Goal: Task Accomplishment & Management: Manage account settings

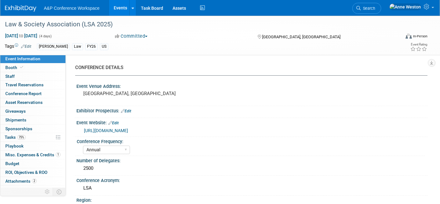
select select "Annual"
select select "Level 3"
select select "Program Advert"
select select "Law"
select select "[PERSON_NAME] Publishing"
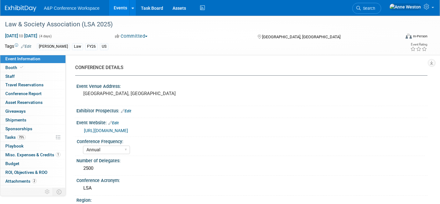
select select "Organised by [PERSON_NAME]"
select select "[PERSON_NAME]"
select select "Brand/Subject Presence​"
click at [37, 133] on link "75% Tasks 75%" at bounding box center [32, 137] width 65 height 8
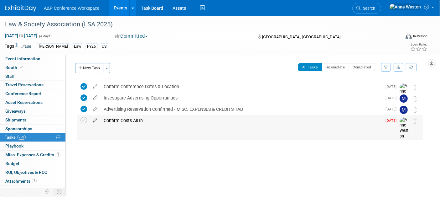
click at [97, 118] on icon at bounding box center [95, 119] width 11 height 8
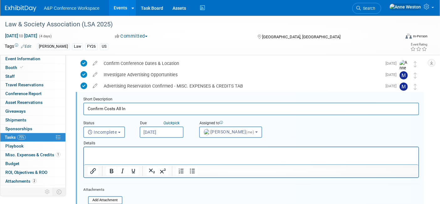
click at [155, 132] on input "Jun 27, 2025" at bounding box center [162, 131] width 44 height 11
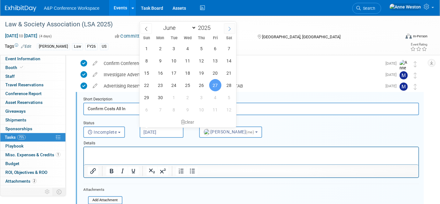
click at [231, 28] on icon at bounding box center [229, 29] width 4 height 4
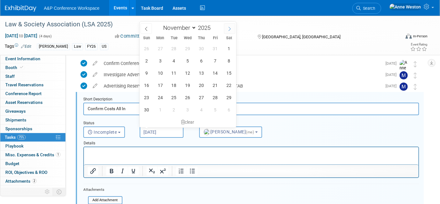
click at [231, 28] on icon at bounding box center [229, 29] width 4 height 4
select select "11"
click at [231, 28] on icon at bounding box center [229, 29] width 4 height 4
type input "2026"
select select "0"
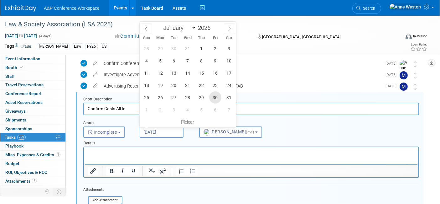
click at [214, 98] on span "30" at bounding box center [215, 97] width 12 height 12
type input "Jan 30, 2026"
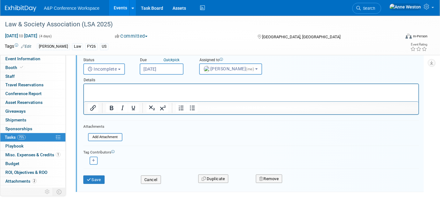
scroll to position [93, 0]
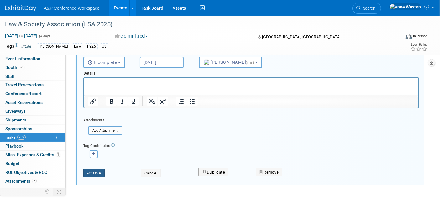
click at [91, 168] on button "Save" at bounding box center [93, 172] width 21 height 9
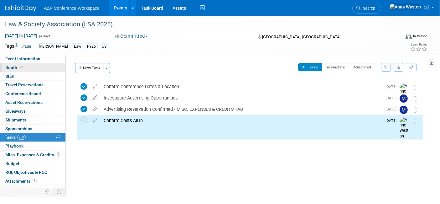
scroll to position [0, 0]
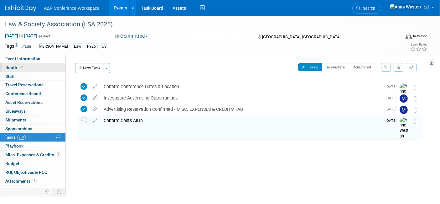
click at [29, 66] on link "Booth" at bounding box center [32, 67] width 65 height 8
select select "BUHA"
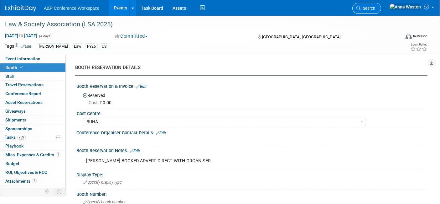
click at [375, 8] on span "Search" at bounding box center [368, 8] width 14 height 5
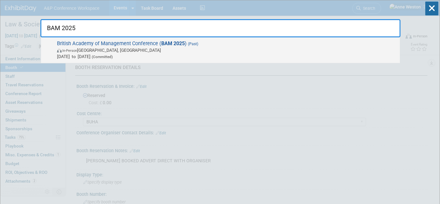
type input "BAM 2025"
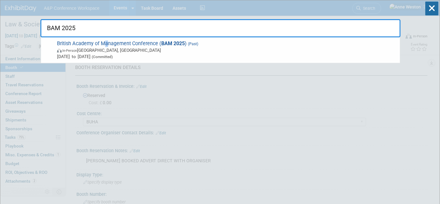
click at [106, 44] on span "British Academy of Management Conference ( BAM 2025 ) (Past) In-Person Canterbu…" at bounding box center [226, 49] width 342 height 19
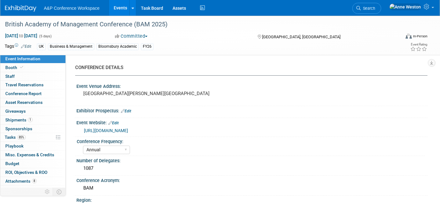
select select "Annual"
select select "Level 2"
select select "In-Person Booth"
select select "Business & Management"
select select "Bloomsbury Academic"
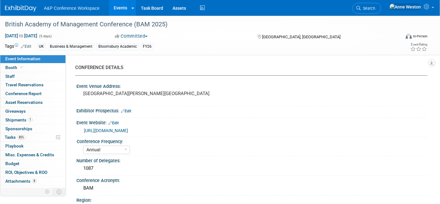
select select "[PERSON_NAME]"
select select "Networking/Commissioning"
click at [21, 135] on span "85%" at bounding box center [21, 137] width 8 height 5
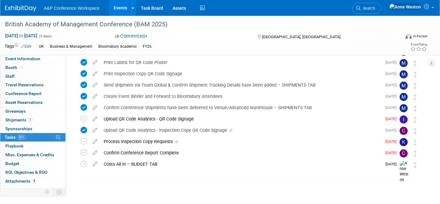
scroll to position [220, 0]
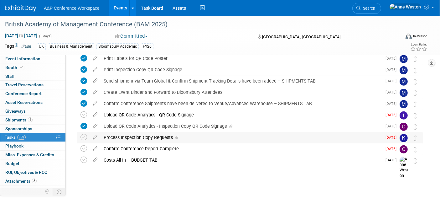
click at [142, 133] on div "Process Inspection Copy Requests" at bounding box center [241, 137] width 281 height 11
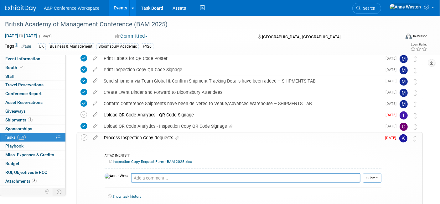
click at [142, 134] on div "Process Inspection Copy Requests" at bounding box center [241, 137] width 281 height 11
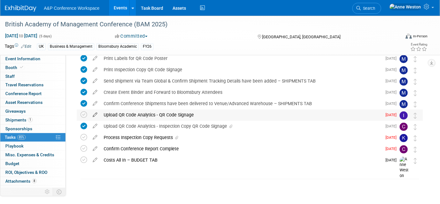
click at [95, 113] on icon at bounding box center [95, 113] width 11 height 8
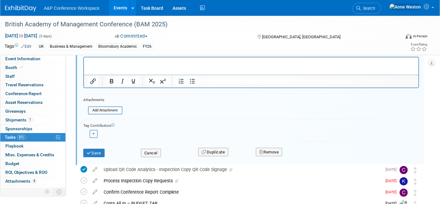
scroll to position [342, 0]
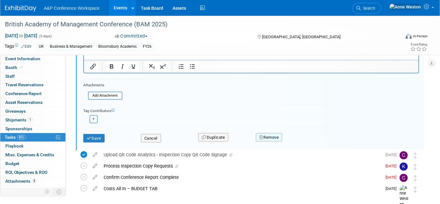
click at [272, 135] on button "Remove" at bounding box center [269, 137] width 27 height 9
click at [302, 141] on link "Yes" at bounding box center [304, 142] width 18 height 10
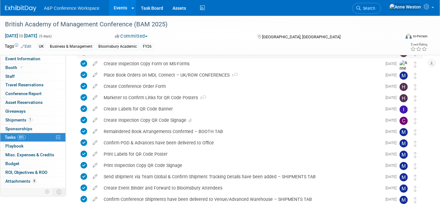
scroll to position [174, 0]
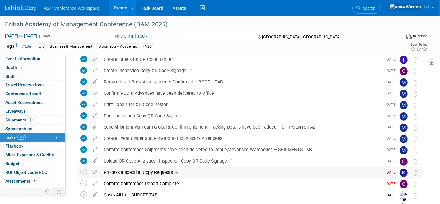
click at [150, 170] on div "Process Inspection Copy Requests" at bounding box center [241, 172] width 281 height 11
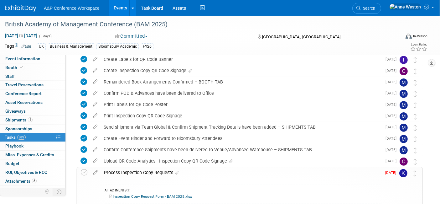
click at [150, 170] on div "Process Inspection Copy Requests" at bounding box center [241, 172] width 281 height 11
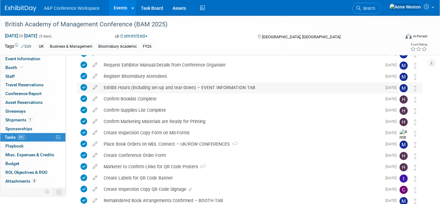
scroll to position [0, 0]
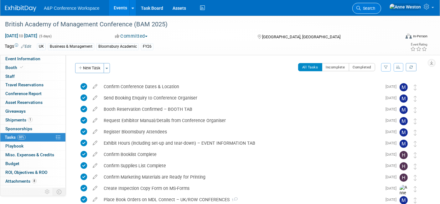
click at [375, 7] on span "Search" at bounding box center [368, 8] width 14 height 5
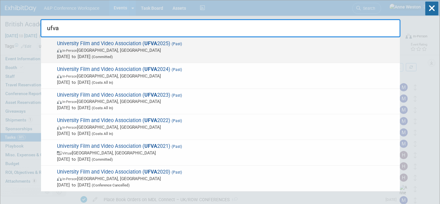
type input "ufva"
click at [87, 49] on span "In-Person Prairie View, TX" at bounding box center [227, 50] width 340 height 6
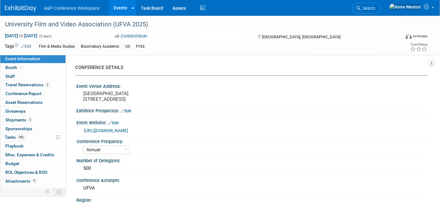
select select "Annual"
select select "Level 2"
select select "In-Person Booth"
select select "Film & Media Studies"
select select "Bloomsbury Academic"
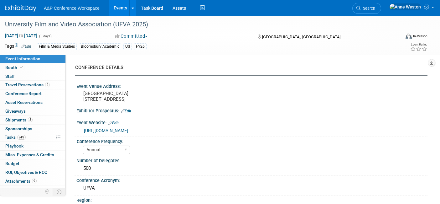
select select "[PERSON_NAME]"
select select "Brand/Subject Presence​"
click at [20, 138] on span "Tasks 94%" at bounding box center [15, 136] width 21 height 5
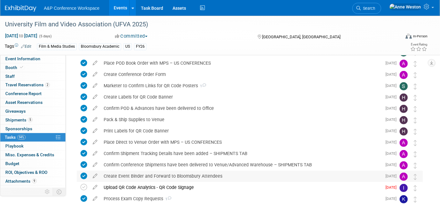
scroll to position [299, 0]
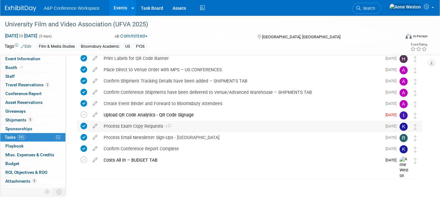
click at [136, 125] on div "Process Exam Copy Requests 1" at bounding box center [241, 126] width 281 height 11
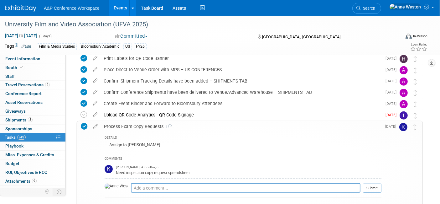
click at [136, 125] on div "Process Exam Copy Requests 1" at bounding box center [241, 126] width 281 height 11
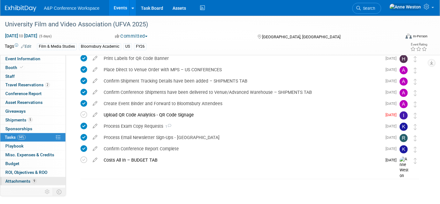
click at [26, 180] on span "Attachments 9" at bounding box center [20, 180] width 31 height 5
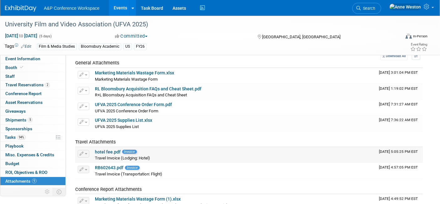
scroll to position [0, 0]
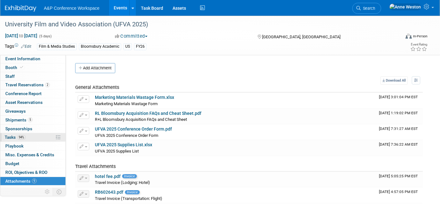
click at [45, 137] on link "94% Tasks 94%" at bounding box center [32, 137] width 65 height 8
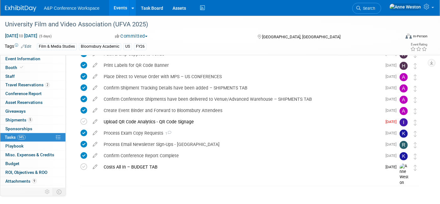
scroll to position [299, 0]
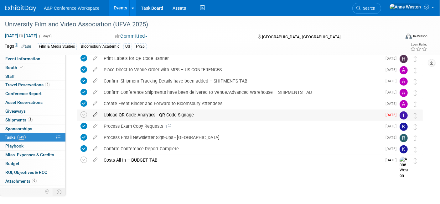
click at [95, 112] on icon at bounding box center [95, 113] width 11 height 8
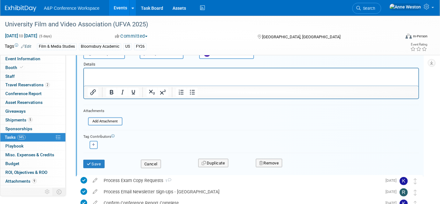
scroll to position [386, 0]
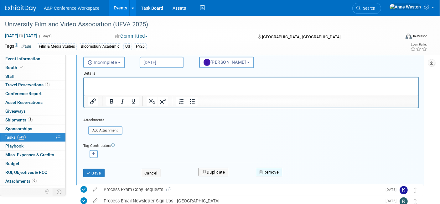
click at [273, 171] on button "Remove" at bounding box center [269, 172] width 27 height 9
click at [298, 175] on icon at bounding box center [300, 176] width 4 height 3
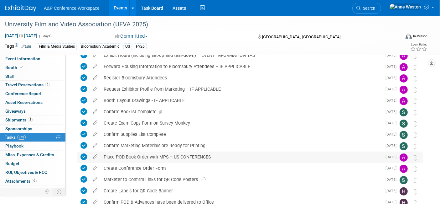
scroll to position [0, 0]
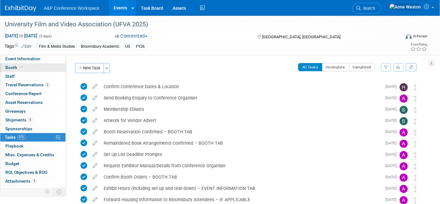
click at [14, 65] on span "Booth" at bounding box center [14, 67] width 19 height 5
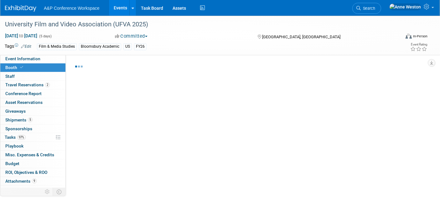
select select "CUAP"
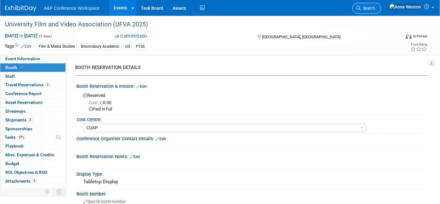
click at [375, 9] on span "Search" at bounding box center [368, 8] width 14 height 5
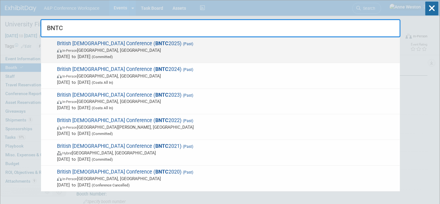
type input "BNTC"
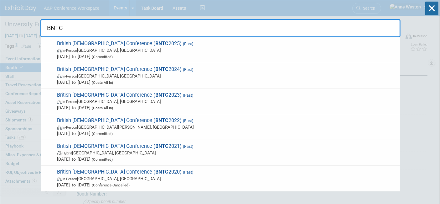
click at [70, 44] on span "British New Testament Conference ( BNTC 2025) (Past) In-Person Manchester, Unit…" at bounding box center [226, 49] width 342 height 19
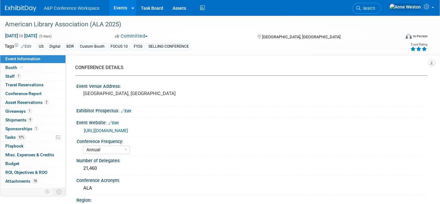
select select "Annual"
select select "Level 1"
select select "In-Person Booth"
select select "Libraries"
select select "Bloomsbury Digital Resources"
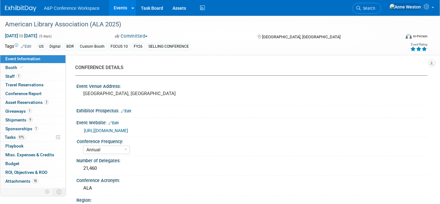
select select "[PERSON_NAME]"
select select "BDR Product Awareness and Trial Generation​"
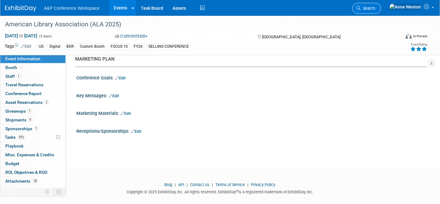
click at [375, 6] on span "Search" at bounding box center [368, 8] width 14 height 5
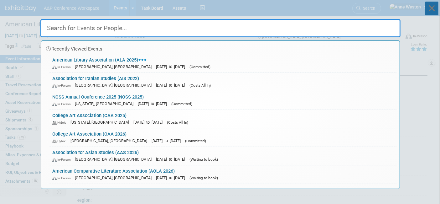
click at [429, 8] on icon at bounding box center [431, 9] width 13 height 14
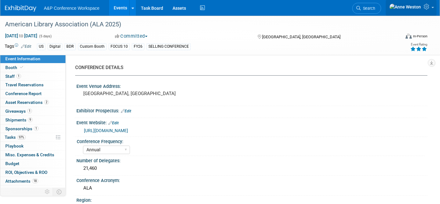
click at [428, 8] on icon at bounding box center [427, 7] width 7 height 6
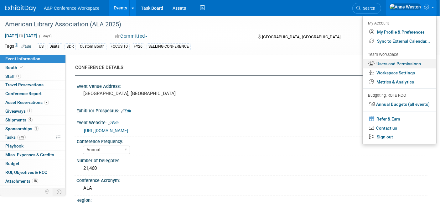
click at [390, 63] on link "Users and Permissions" at bounding box center [400, 63] width 74 height 9
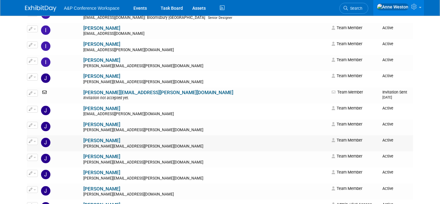
scroll to position [2122, 0]
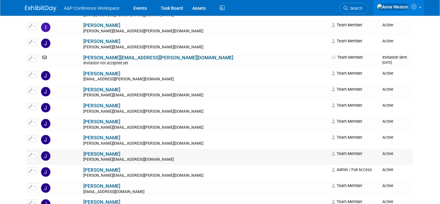
click at [34, 154] on span "button" at bounding box center [35, 154] width 3 height 1
click at [83, 153] on link "[PERSON_NAME]" at bounding box center [101, 154] width 37 height 6
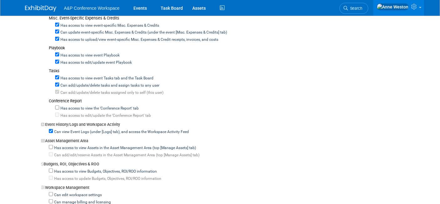
scroll to position [452, 0]
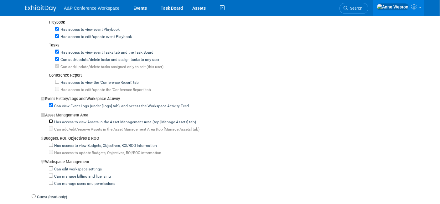
click at [49, 119] on input "Has access to view Assets in the Asset Management Area (top [Manage Assets] tab)" at bounding box center [51, 121] width 4 height 4
checkbox input "true"
click at [56, 80] on input "Has access to view the 'Conference Report' tab" at bounding box center [57, 82] width 4 height 4
checkbox input "true"
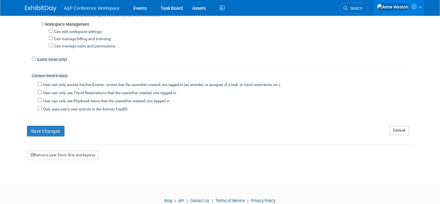
scroll to position [591, 0]
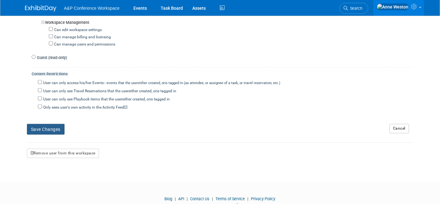
click at [47, 124] on button "Save Changes" at bounding box center [46, 129] width 38 height 11
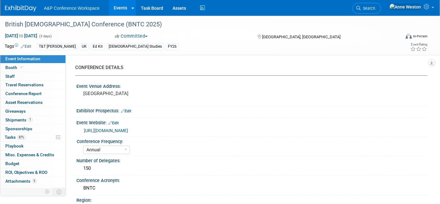
select select "Annual"
select select "Level 3"
select select "Ed Kit"
select select "[DEMOGRAPHIC_DATA] Studies"
select select "T&T [PERSON_NAME]"
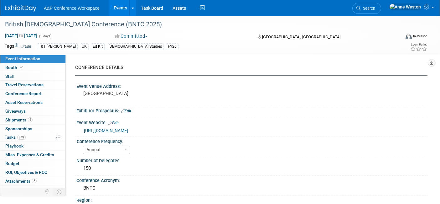
select select "[PERSON_NAME]"
select select "Networking/Commissioning"
click at [24, 138] on span "87%" at bounding box center [21, 137] width 8 height 5
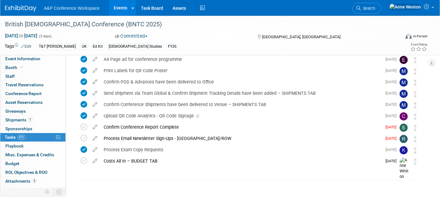
scroll to position [174, 0]
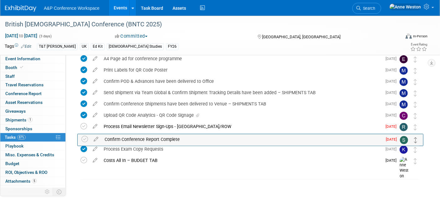
drag, startPoint x: 414, startPoint y: 126, endPoint x: 415, endPoint y: 139, distance: 13.2
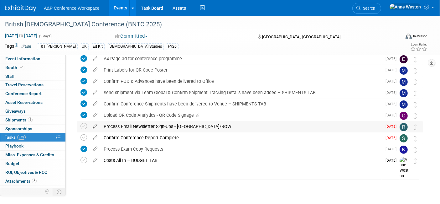
click at [94, 125] on icon at bounding box center [95, 125] width 11 height 8
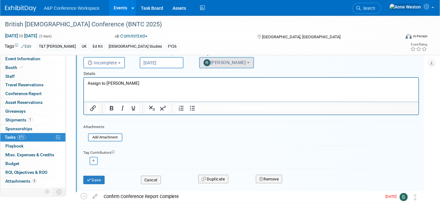
scroll to position [273, 0]
click at [273, 177] on button "Remove" at bounding box center [269, 178] width 27 height 9
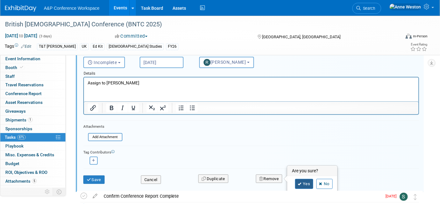
click at [304, 183] on link "Yes" at bounding box center [304, 184] width 18 height 10
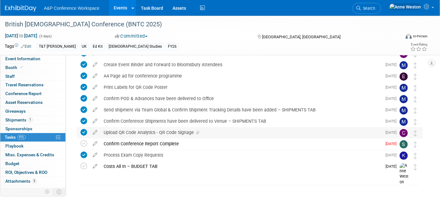
scroll to position [163, 0]
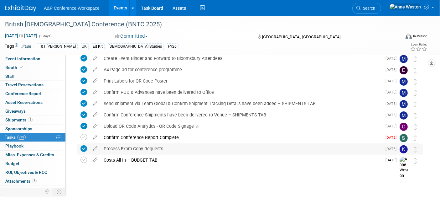
click at [143, 149] on div "Process Exam Copy Requests" at bounding box center [241, 148] width 281 height 11
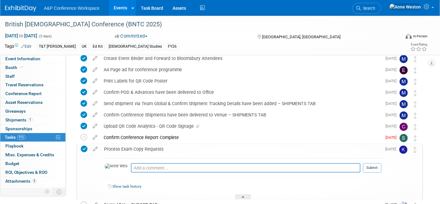
click at [143, 149] on div "Process Exam Copy Requests" at bounding box center [241, 148] width 281 height 11
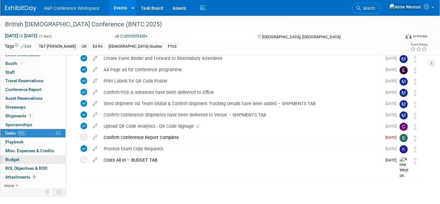
scroll to position [5, 0]
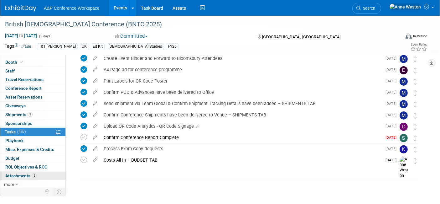
click at [26, 171] on link "5 Attachments 5" at bounding box center [32, 175] width 65 height 8
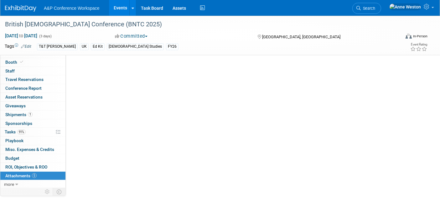
scroll to position [0, 0]
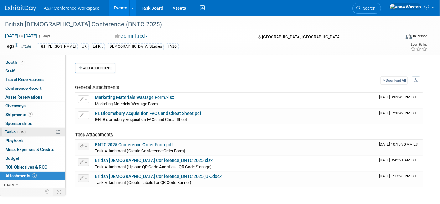
click at [30, 130] on link "91% Tasks 91%" at bounding box center [32, 131] width 65 height 8
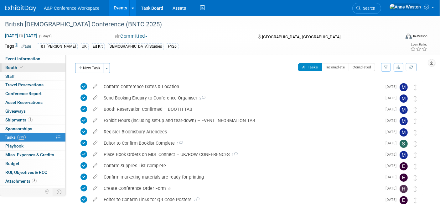
click at [19, 67] on span at bounding box center [22, 67] width 6 height 5
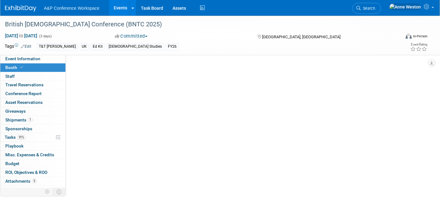
select select "COBA"
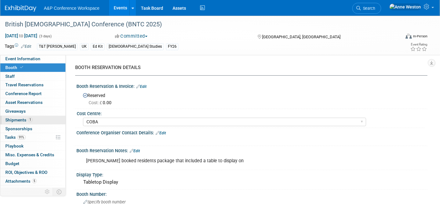
click at [28, 118] on span "1" at bounding box center [30, 119] width 5 height 5
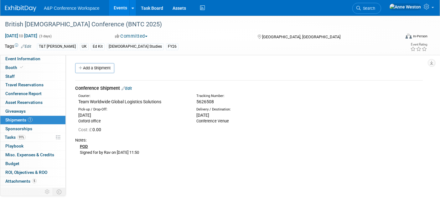
click at [28, 118] on span "1" at bounding box center [30, 119] width 5 height 5
click at [361, 7] on icon at bounding box center [358, 8] width 4 height 4
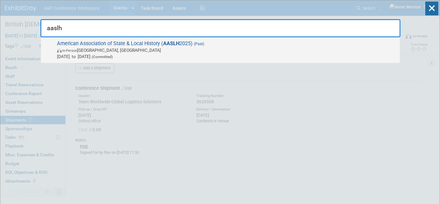
type input "aaslh"
click at [74, 51] on span "In-Person" at bounding box center [69, 51] width 15 height 4
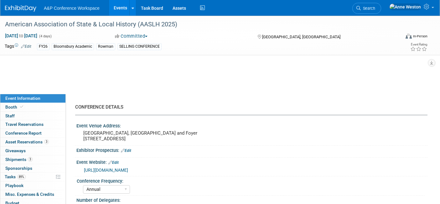
select select "Annual"
select select "Level 2"
select select "In-Person Booth"
select select "Museum Professionals"
select select "Bloomsbury Academic"
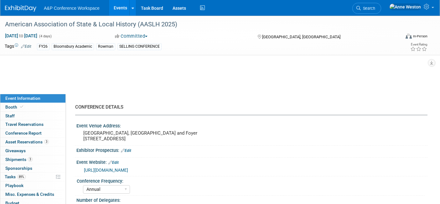
select select "[PERSON_NAME]"
select select "Brand/Subject Presence​"
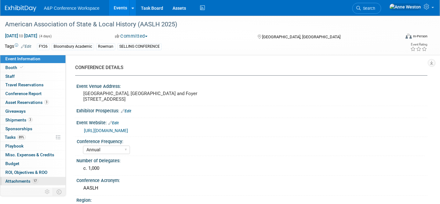
click at [21, 178] on span "Attachments 17" at bounding box center [21, 180] width 33 height 5
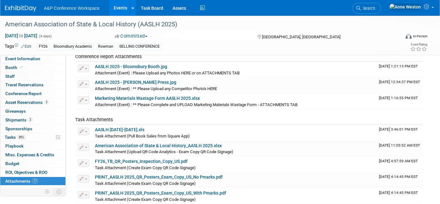
scroll to position [174, 0]
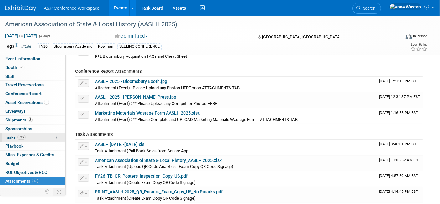
click at [16, 135] on span "Tasks 89%" at bounding box center [15, 136] width 21 height 5
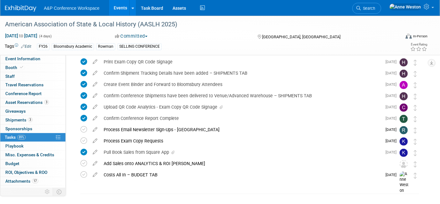
scroll to position [333, 0]
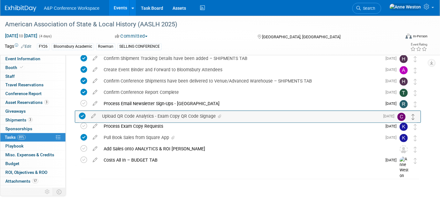
drag, startPoint x: 415, startPoint y: 93, endPoint x: 412, endPoint y: 117, distance: 24.2
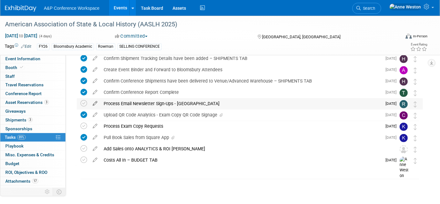
click at [94, 102] on icon at bounding box center [95, 102] width 11 height 8
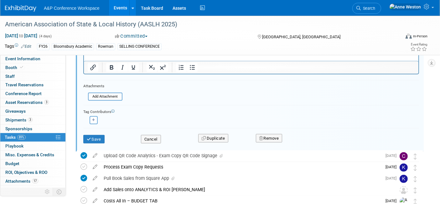
scroll to position [443, 0]
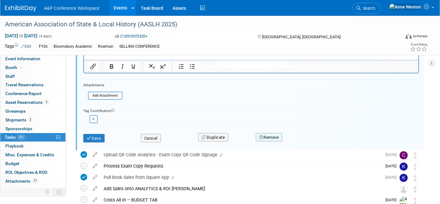
click at [267, 133] on button "Remove" at bounding box center [269, 137] width 27 height 9
click at [304, 139] on link "Yes" at bounding box center [304, 142] width 18 height 10
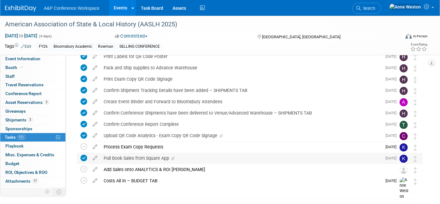
scroll to position [286, 0]
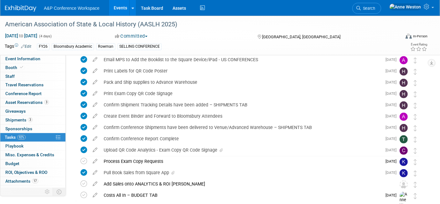
click at [32, 133] on link "92% Tasks 92%" at bounding box center [32, 137] width 65 height 8
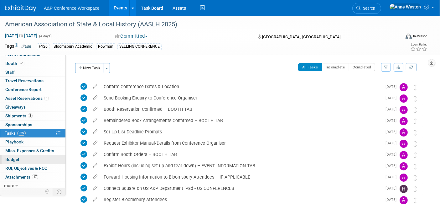
scroll to position [5, 0]
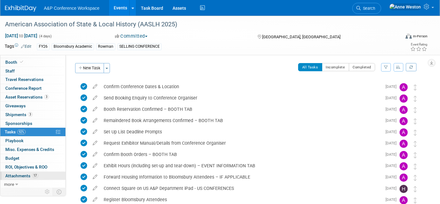
click at [26, 173] on span "Attachments 17" at bounding box center [21, 175] width 33 height 5
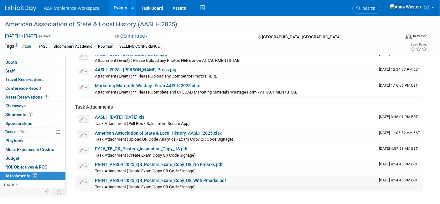
scroll to position [190, 0]
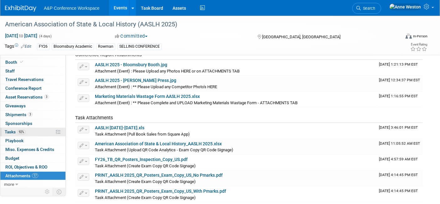
click at [21, 130] on span "92%" at bounding box center [21, 131] width 8 height 5
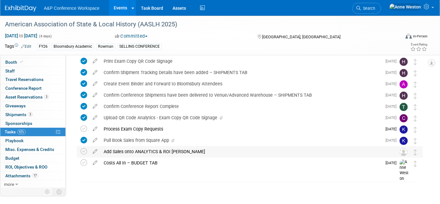
scroll to position [321, 0]
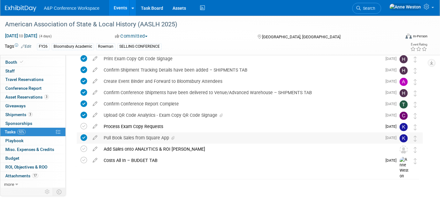
click at [148, 137] on div "Pull Book Sales from Square App" at bounding box center [241, 137] width 281 height 11
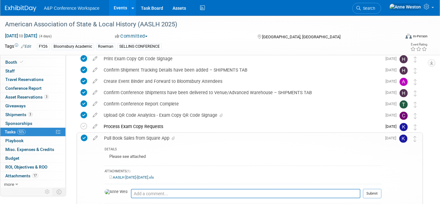
click at [141, 177] on link "AASLH 2025-09-10-2025-09-14.xls" at bounding box center [131, 177] width 44 height 4
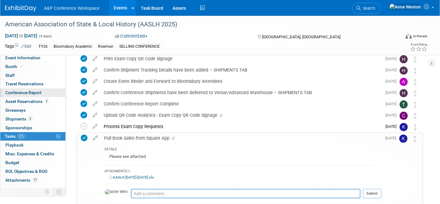
scroll to position [0, 0]
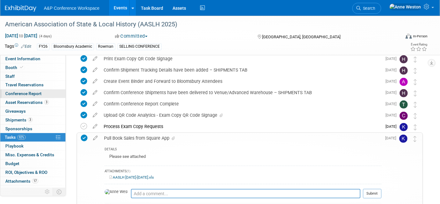
click at [13, 92] on span "Conference Report" at bounding box center [23, 93] width 36 height 5
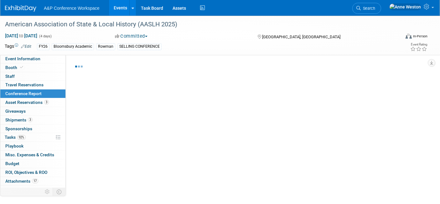
select select "NO"
select select "YES"
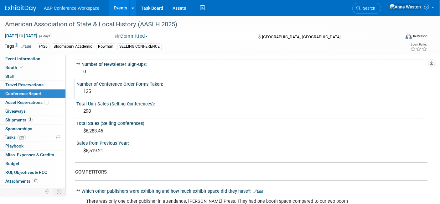
scroll to position [139, 0]
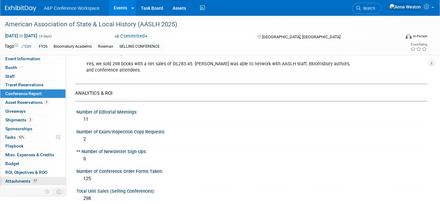
click at [31, 178] on span "Attachments 17" at bounding box center [21, 180] width 33 height 5
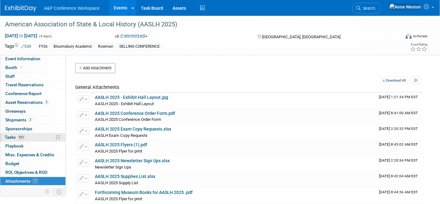
click at [23, 138] on span "92%" at bounding box center [21, 137] width 8 height 5
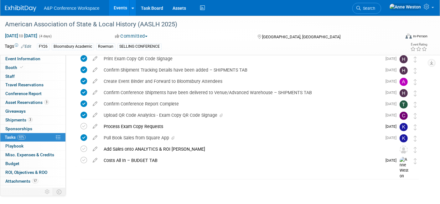
scroll to position [321, 0]
click at [97, 146] on icon at bounding box center [95, 147] width 11 height 8
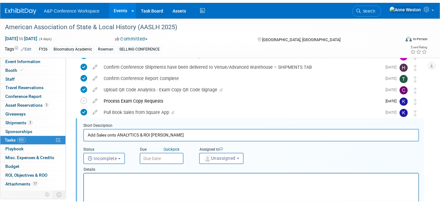
scroll to position [373, 0]
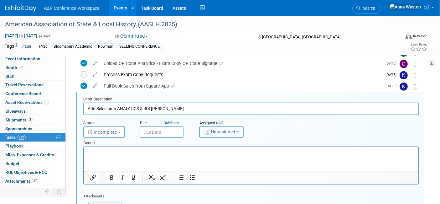
click at [221, 132] on span "Unassigned" at bounding box center [220, 131] width 32 height 5
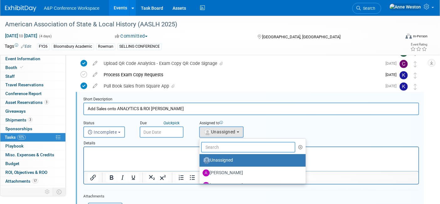
click at [219, 148] on input "text" at bounding box center [248, 147] width 94 height 11
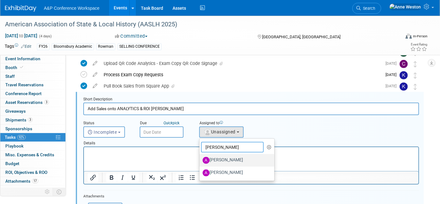
type input "[PERSON_NAME]"
click at [215, 155] on label "[PERSON_NAME]" at bounding box center [235, 160] width 65 height 10
click at [200, 157] on input "[PERSON_NAME]" at bounding box center [198, 159] width 4 height 4
select select "3fc68575-f872-4db6-8d2a-11755123f12c"
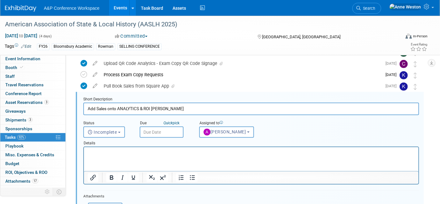
click at [155, 125] on div "Due Quick pick" at bounding box center [165, 127] width 60 height 20
click at [160, 129] on input "text" at bounding box center [162, 131] width 44 height 11
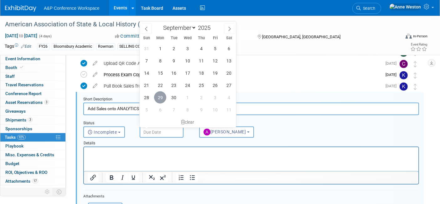
click at [158, 99] on span "29" at bounding box center [160, 97] width 12 height 12
type input "Sep 29, 2025"
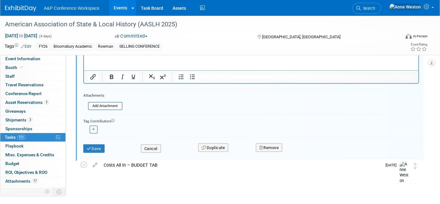
scroll to position [477, 0]
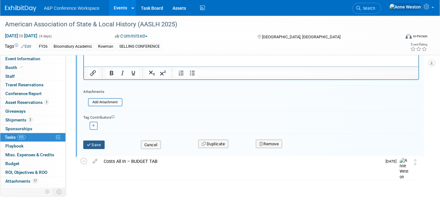
click at [91, 140] on button "Save" at bounding box center [93, 144] width 21 height 9
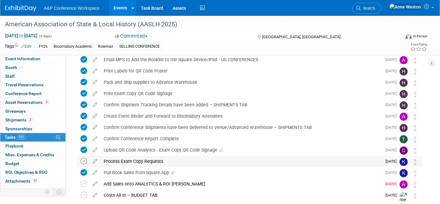
scroll to position [321, 0]
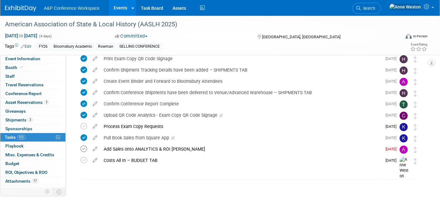
click at [82, 147] on icon at bounding box center [83, 148] width 7 height 7
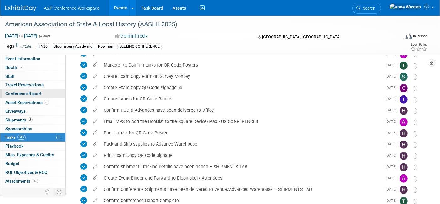
scroll to position [147, 0]
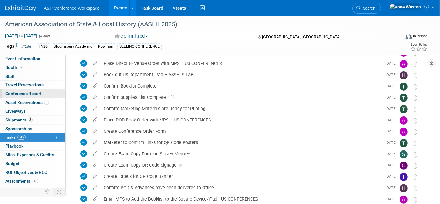
click at [18, 93] on span "Conference Report" at bounding box center [23, 93] width 36 height 5
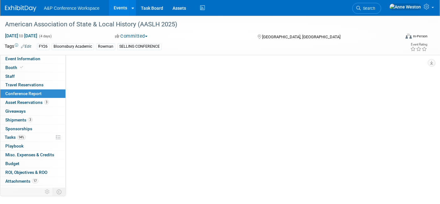
scroll to position [0, 0]
select select "NO"
select select "YES"
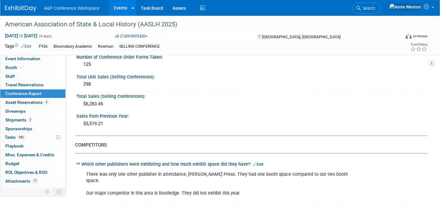
scroll to position [243, 0]
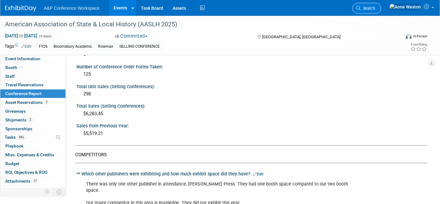
click at [375, 8] on span "Search" at bounding box center [368, 8] width 14 height 5
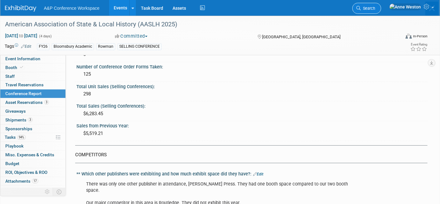
scroll to position [0, 0]
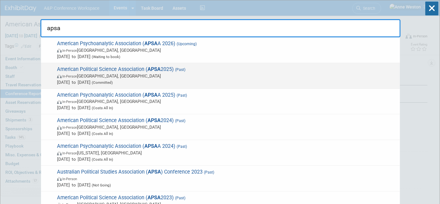
type input "apsa"
click at [91, 71] on span "American Political Science Association ( APSA 2025) (Past) In-Person Vancouver,…" at bounding box center [226, 75] width 342 height 19
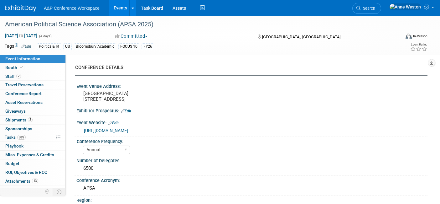
select select "Annual"
select select "Level 2"
select select "In-Person Booth"
select select "Politics & International Relations"
select select "Bloomsbury Academic"
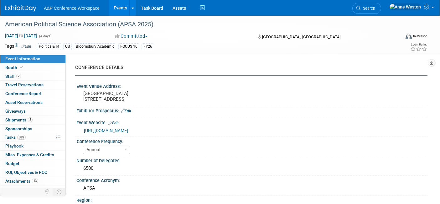
select select "[PERSON_NAME]"
select select "Networking/Commissioning"
click at [26, 133] on link "88% Tasks 88%" at bounding box center [32, 137] width 65 height 8
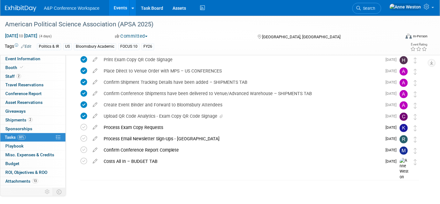
scroll to position [276, 0]
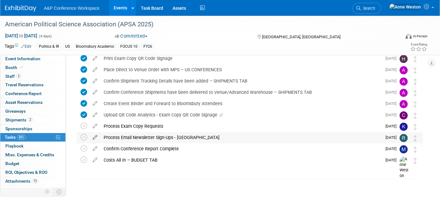
click at [95, 134] on icon at bounding box center [95, 136] width 11 height 8
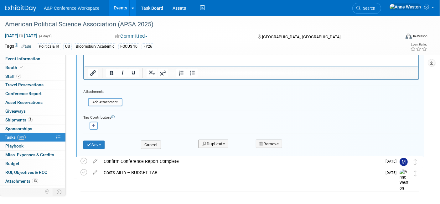
scroll to position [433, 0]
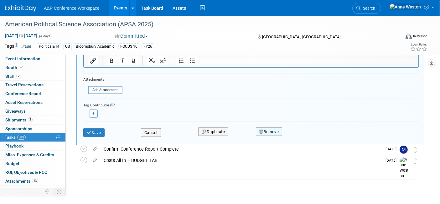
drag, startPoint x: 272, startPoint y: 128, endPoint x: 277, endPoint y: 129, distance: 5.1
click at [272, 128] on button "Remove" at bounding box center [269, 131] width 27 height 9
click at [307, 134] on link "Yes" at bounding box center [304, 137] width 18 height 10
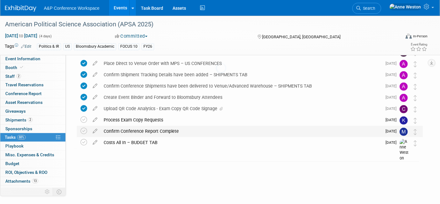
scroll to position [265, 0]
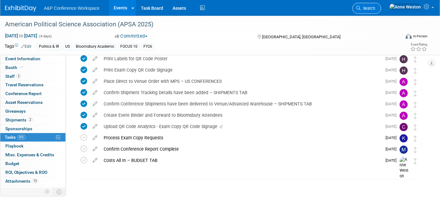
click at [375, 7] on span "Search" at bounding box center [368, 8] width 14 height 5
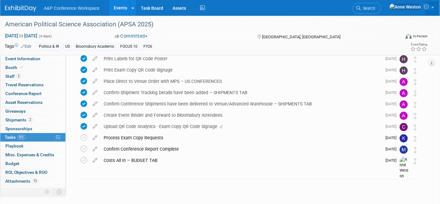
scroll to position [0, 0]
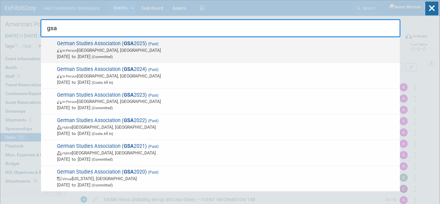
type input "gsa"
click at [80, 46] on span "German Studies Association ( GSA 2025) (Past) In-Person Arlington, VA Sep 25, 2…" at bounding box center [226, 49] width 342 height 19
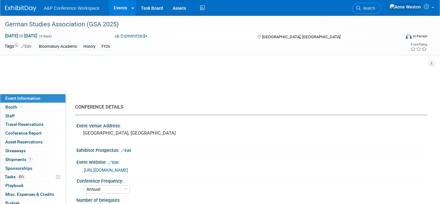
select select "Annual"
select select "Level 2"
select select "In-Person Booth"
select select "History"
select select "Bloomsbury Academic"
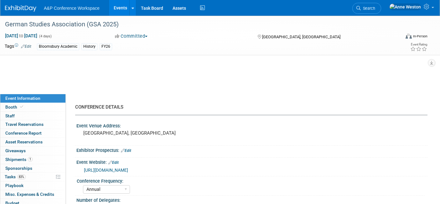
select select "[PERSON_NAME]"
select select "Brand/Subject Presence​"
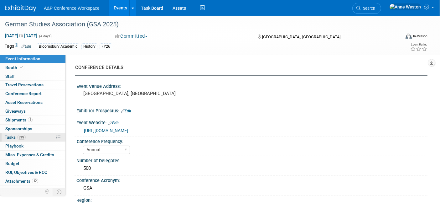
click at [24, 137] on span "83%" at bounding box center [21, 137] width 8 height 5
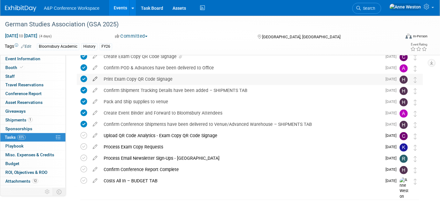
scroll to position [242, 0]
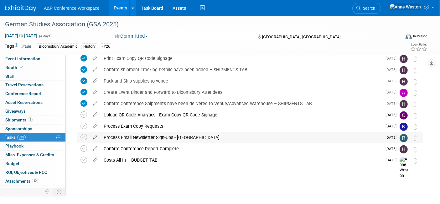
click at [94, 137] on icon at bounding box center [95, 136] width 11 height 8
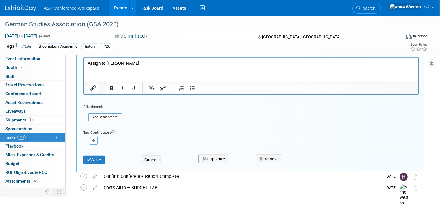
scroll to position [387, 0]
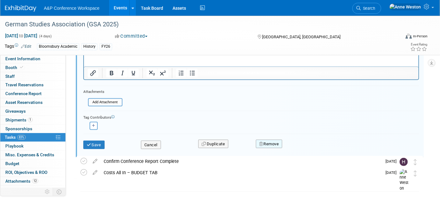
click at [275, 139] on button "Remove" at bounding box center [269, 143] width 27 height 9
click at [301, 145] on link "Yes" at bounding box center [304, 149] width 18 height 10
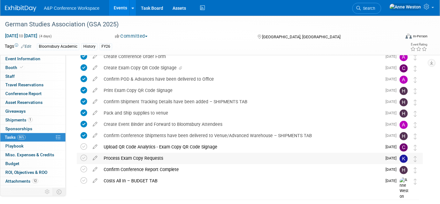
scroll to position [196, 0]
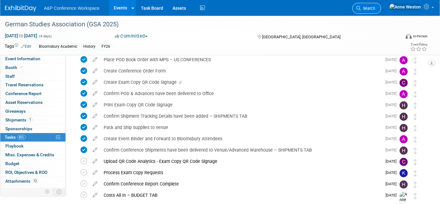
click at [381, 5] on link "Search" at bounding box center [366, 8] width 29 height 11
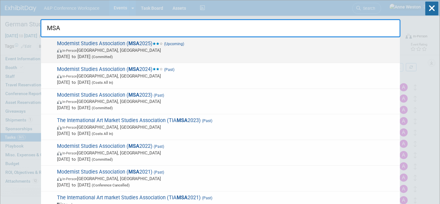
type input "MSA"
click at [93, 44] on span "Modernist Studies Association ( MSA 2025) (Upcoming) In-Person Boston, MA Oct 9…" at bounding box center [226, 49] width 342 height 19
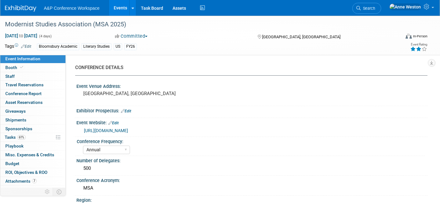
select select "Annual"
select select "Level 2"
select select "In-Person Booth"
select select "Literary Studies"
select select "Bloomsbury Academic"
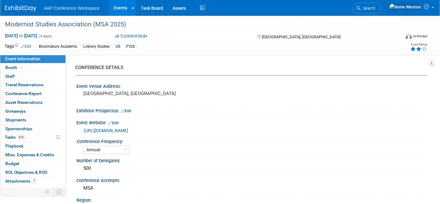
select select "[PERSON_NAME]"
select select "Brand/Subject Presence​"
click at [31, 137] on link "61% Tasks 61%" at bounding box center [32, 137] width 65 height 8
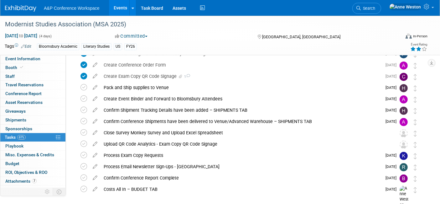
scroll to position [231, 0]
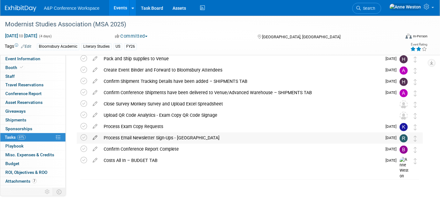
click at [93, 135] on icon at bounding box center [95, 136] width 11 height 8
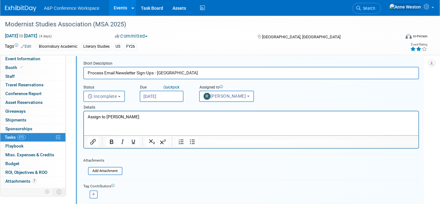
scroll to position [376, 0]
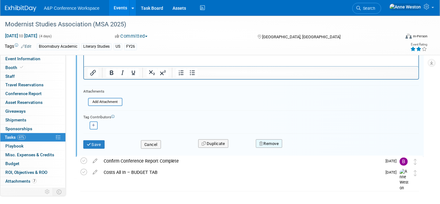
click at [273, 140] on button "Remove" at bounding box center [269, 143] width 27 height 9
click at [314, 145] on div "Yes No" at bounding box center [312, 148] width 41 height 10
click at [299, 147] on icon at bounding box center [300, 148] width 4 height 3
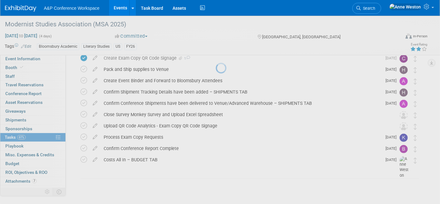
scroll to position [220, 0]
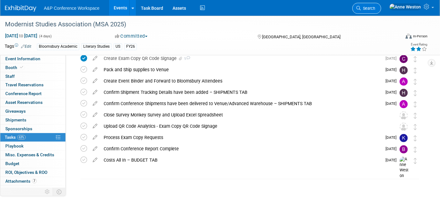
click at [375, 7] on span "Search" at bounding box center [368, 8] width 14 height 5
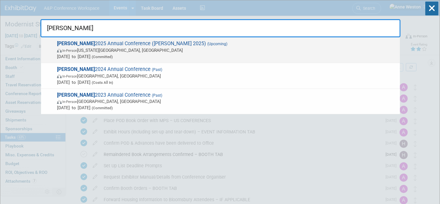
type input "ALISE"
click at [73, 51] on span "In-Person" at bounding box center [69, 51] width 15 height 4
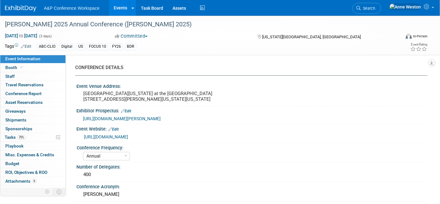
select select "Annual"
select select "Level 2"
select select "In-Person Booth"
select select "Library & Information Science"
select select "Bloomsbury Libraries Unlimited"
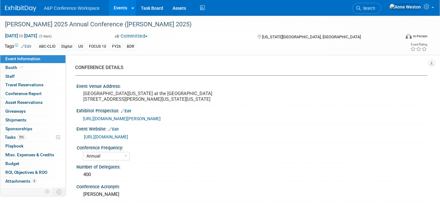
select select "[PERSON_NAME]"
select select "Brand/Subject Presence​"
click at [37, 135] on link "70% Tasks 70%" at bounding box center [32, 137] width 65 height 8
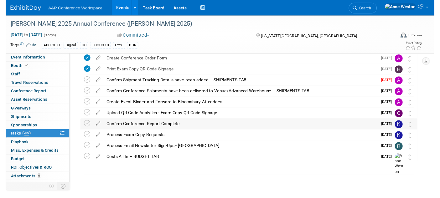
scroll to position [254, 0]
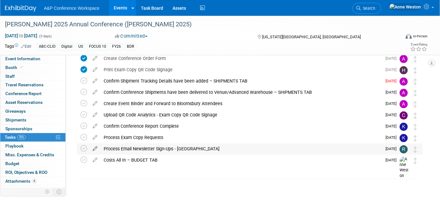
click at [97, 148] on icon at bounding box center [95, 147] width 11 height 8
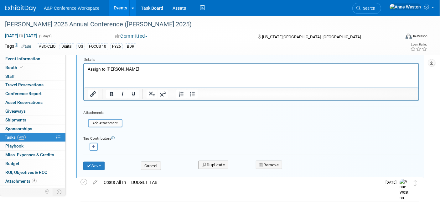
scroll to position [409, 0]
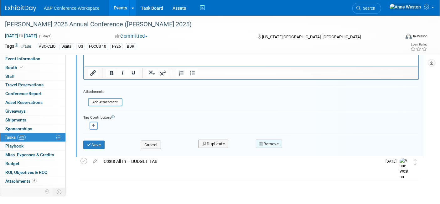
click at [271, 141] on button "Remove" at bounding box center [269, 143] width 27 height 9
click at [307, 145] on link "Yes" at bounding box center [304, 149] width 18 height 10
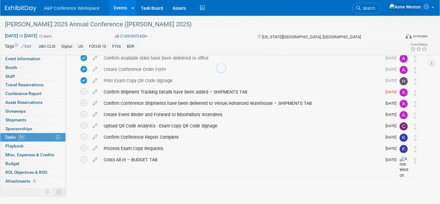
scroll to position [242, 0]
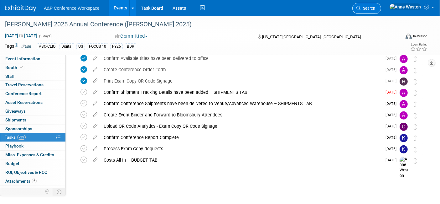
click at [375, 8] on span "Search" at bounding box center [368, 8] width 14 height 5
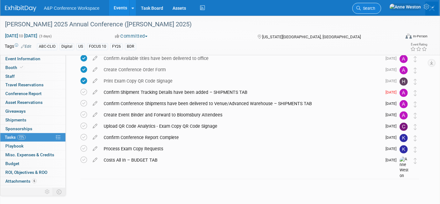
scroll to position [0, 0]
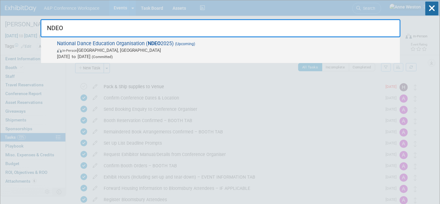
type input "NDEO"
click at [73, 44] on span "National Dance Education Organisation ( NDEO 2025) (Upcoming) In-Person Detroit…" at bounding box center [226, 49] width 342 height 19
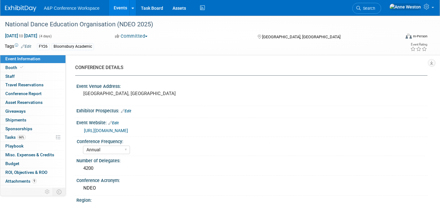
select select "Annual"
select select "Level 2"
select select "In-Person Booth"
select select "Drama & Performance Studies"
select select "Methuen Drama"
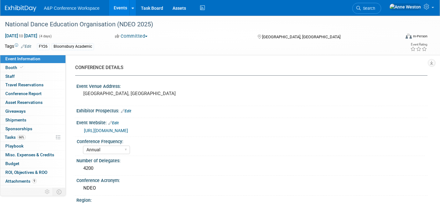
select select "[PERSON_NAME]"
select select "Networking/Commissioning"
click at [12, 135] on span "Tasks 66%" at bounding box center [15, 136] width 21 height 5
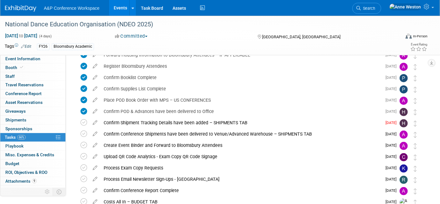
scroll to position [242, 0]
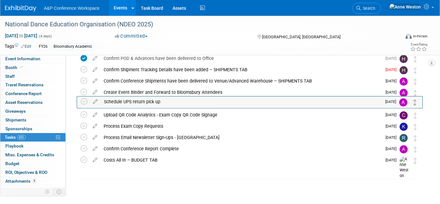
drag, startPoint x: 414, startPoint y: 86, endPoint x: 414, endPoint y: 102, distance: 15.3
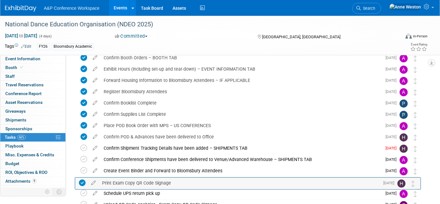
scroll to position [155, 0]
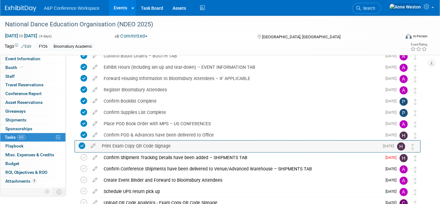
drag, startPoint x: 417, startPoint y: 87, endPoint x: 415, endPoint y: 149, distance: 62.4
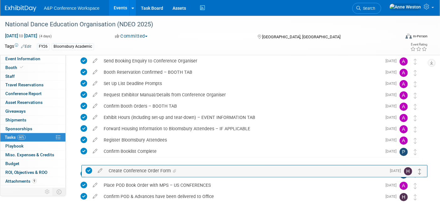
scroll to position [101, 0]
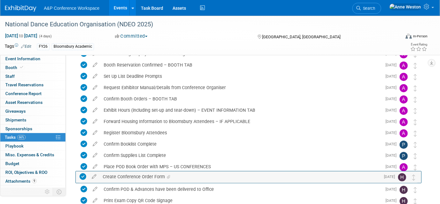
drag, startPoint x: 415, startPoint y: 110, endPoint x: 414, endPoint y: 180, distance: 69.9
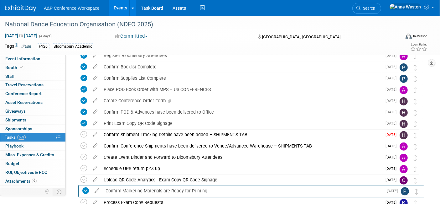
scroll to position [169, 0]
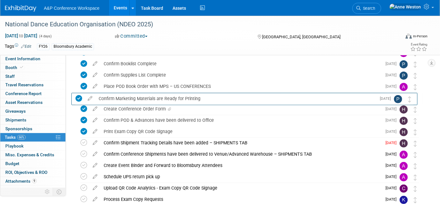
drag, startPoint x: 417, startPoint y: 87, endPoint x: 412, endPoint y: 106, distance: 19.0
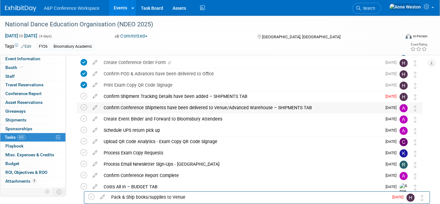
scroll to position [242, 0]
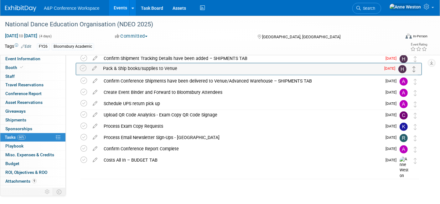
drag, startPoint x: 415, startPoint y: 100, endPoint x: 415, endPoint y: 70, distance: 29.4
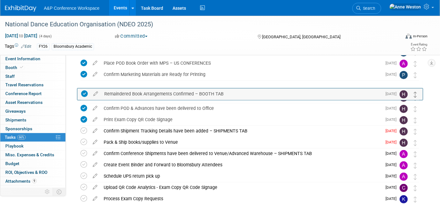
scroll to position [212, 0]
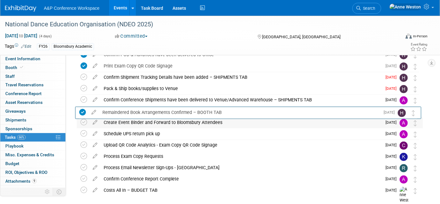
drag, startPoint x: 414, startPoint y: 87, endPoint x: 412, endPoint y: 118, distance: 31.0
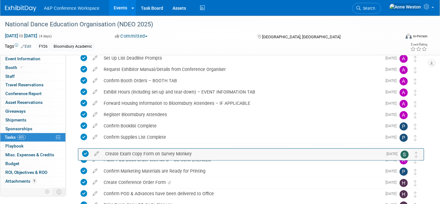
scroll to position [100, 0]
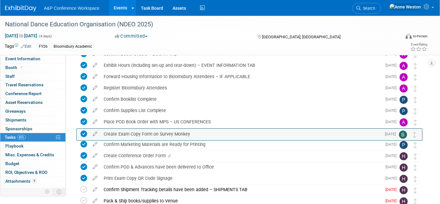
drag, startPoint x: 412, startPoint y: 87, endPoint x: 412, endPoint y: 137, distance: 49.5
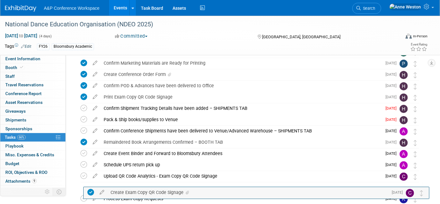
scroll to position [185, 0]
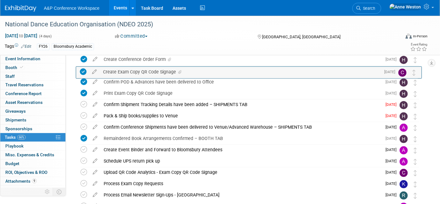
drag, startPoint x: 416, startPoint y: 88, endPoint x: 416, endPoint y: 75, distance: 13.5
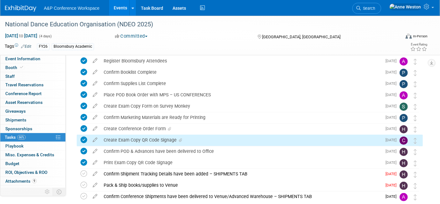
scroll to position [115, 0]
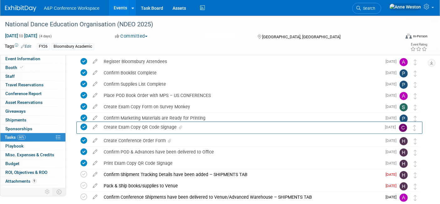
drag, startPoint x: 417, startPoint y: 141, endPoint x: 417, endPoint y: 127, distance: 13.5
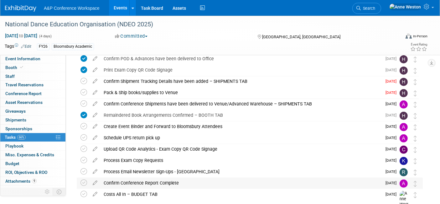
scroll to position [242, 0]
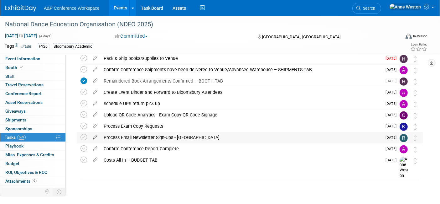
click at [93, 139] on icon at bounding box center [95, 136] width 11 height 8
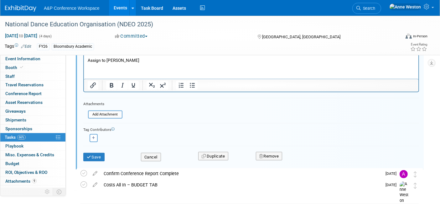
scroll to position [387, 0]
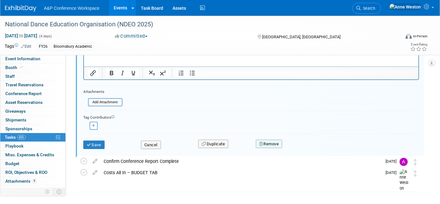
click at [270, 139] on button "Remove" at bounding box center [269, 143] width 27 height 9
click at [304, 146] on link "Yes" at bounding box center [304, 149] width 18 height 10
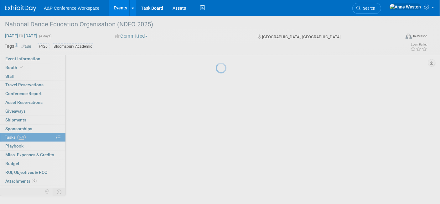
scroll to position [231, 0]
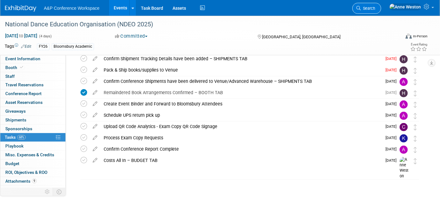
click at [381, 5] on link "Search" at bounding box center [366, 8] width 29 height 11
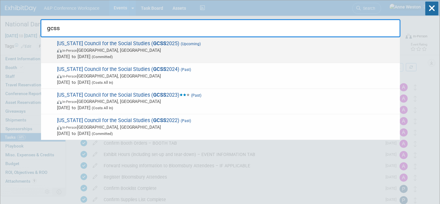
type input "gcss"
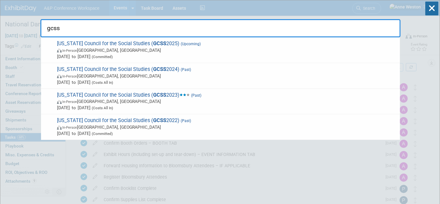
click at [73, 48] on span "In-Person Athens, GA" at bounding box center [227, 50] width 340 height 6
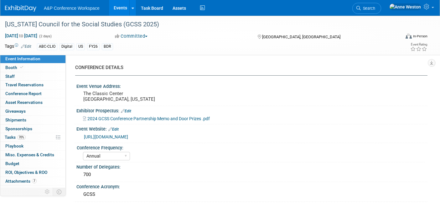
select select "Annual"
select select "Level 2"
select select "In-Person Booth"
select select "Schools"
select select "Bloomsbury Digital Resources"
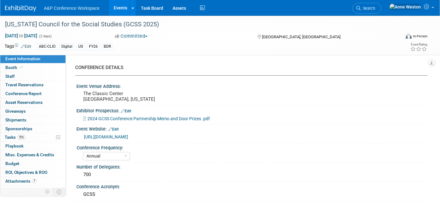
select select "[PERSON_NAME]"
select select "BDR Product Awareness and Trial Generation​"
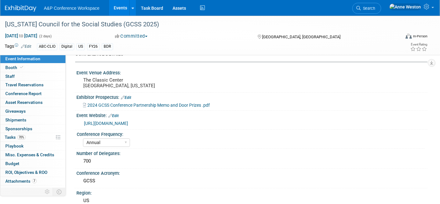
scroll to position [35, 0]
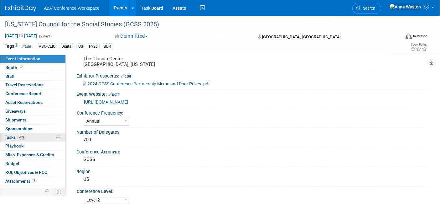
click at [41, 136] on link "70% Tasks 70%" at bounding box center [32, 137] width 65 height 8
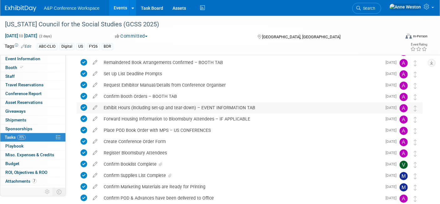
scroll to position [174, 0]
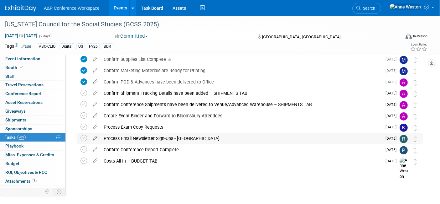
click at [93, 136] on icon at bounding box center [95, 137] width 11 height 8
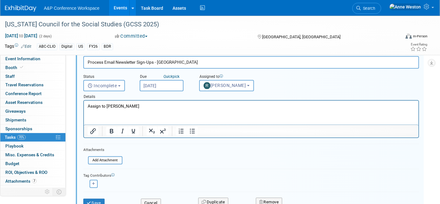
scroll to position [319, 0]
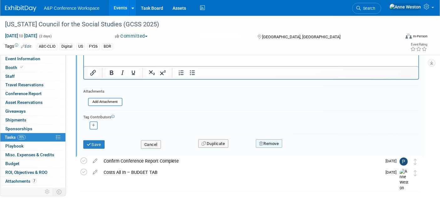
click at [266, 143] on button "Remove" at bounding box center [269, 143] width 27 height 9
click at [299, 144] on link "Yes" at bounding box center [304, 148] width 18 height 10
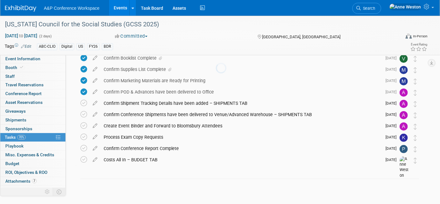
scroll to position [163, 0]
click at [375, 8] on span "Search" at bounding box center [368, 8] width 14 height 5
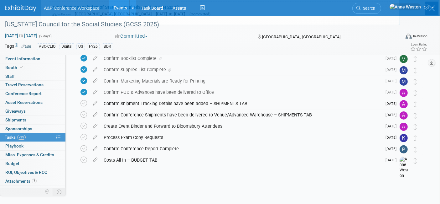
scroll to position [0, 0]
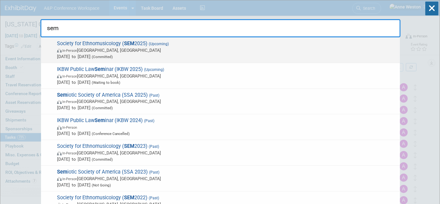
type input "sem"
click at [102, 44] on span "Society for Ethnomusicology ( SEM 2025) (Upcoming) In-Person Atlanta, GA Oct 23…" at bounding box center [226, 49] width 342 height 19
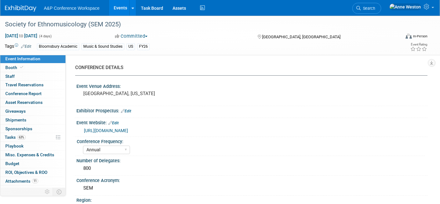
select select "Annual"
select select "Level 2"
select select "In-Person Booth"
select select "Music & Sound Studies"
select select "Bloomsbury Academic"
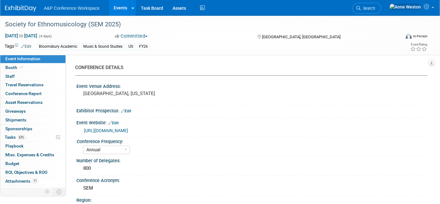
select select "[PERSON_NAME]"
select select "Brand/Subject Presence​"
click at [30, 135] on link "63% Tasks 63%" at bounding box center [32, 137] width 65 height 8
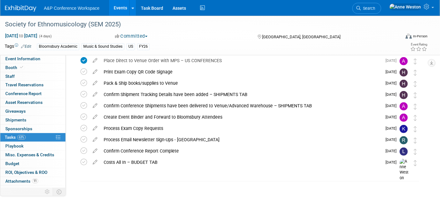
scroll to position [254, 0]
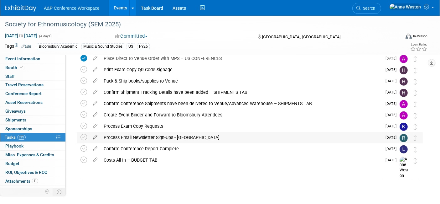
click at [95, 135] on icon at bounding box center [95, 136] width 11 height 8
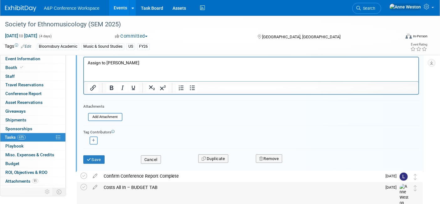
scroll to position [398, 0]
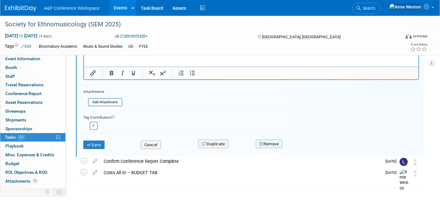
click at [276, 141] on button "Remove" at bounding box center [269, 143] width 27 height 9
click at [302, 147] on link "Yes" at bounding box center [304, 149] width 18 height 10
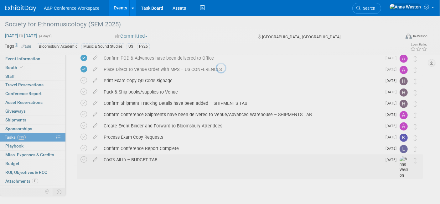
scroll to position [242, 0]
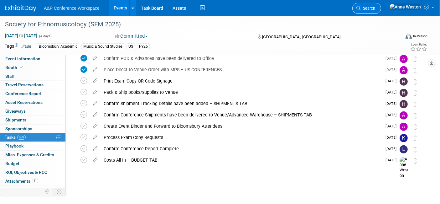
click at [375, 8] on span "Search" at bounding box center [368, 8] width 14 height 5
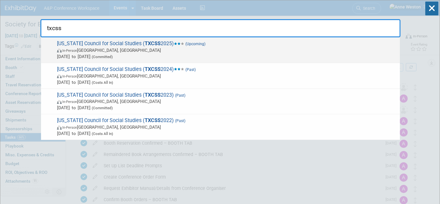
type input "txcss"
click at [100, 46] on span "Texas Council for Social Studies ( TXCSS 2025) (Upcoming) In-Person Frisco, TX …" at bounding box center [226, 49] width 342 height 19
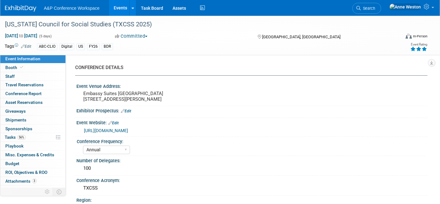
select select "Annual"
select select "Level 2"
select select "In-Person Booth"
select select "Schools"
select select "Bloomsbury Digital Resources"
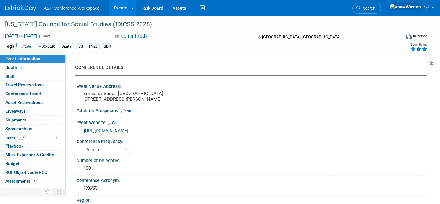
select select "[PERSON_NAME]"
select select "BDR Product Awareness and Trial Generation​"
click at [19, 133] on link "56% Tasks 56%" at bounding box center [32, 137] width 65 height 8
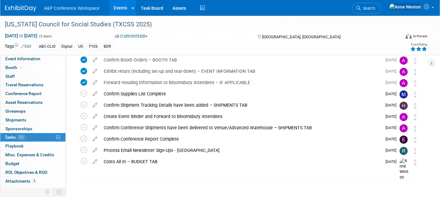
scroll to position [96, 0]
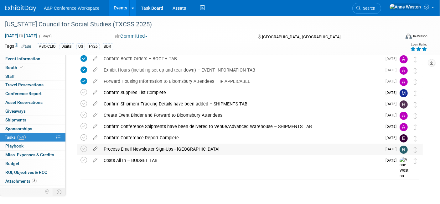
click at [95, 147] on icon at bounding box center [95, 147] width 11 height 8
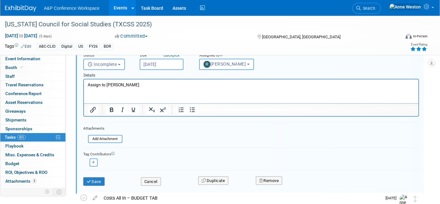
scroll to position [217, 0]
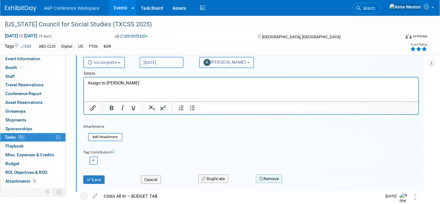
click at [267, 177] on button "Remove" at bounding box center [269, 178] width 27 height 9
click at [303, 179] on link "Yes" at bounding box center [304, 184] width 18 height 10
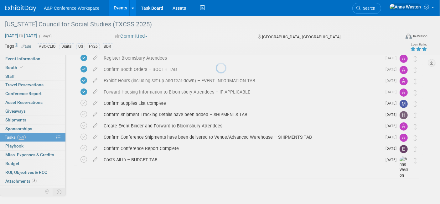
scroll to position [85, 0]
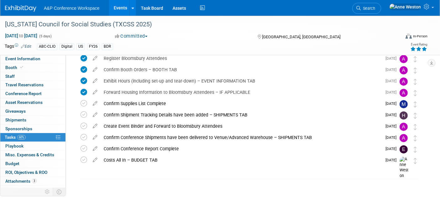
drag, startPoint x: 386, startPoint y: 6, endPoint x: 385, endPoint y: 11, distance: 5.1
click at [375, 7] on span "Search" at bounding box center [368, 8] width 14 height 5
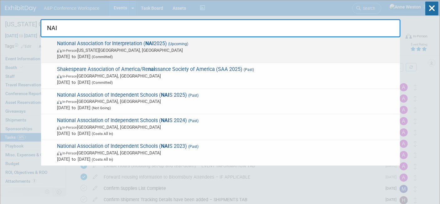
type input "NAI"
click at [99, 41] on span "National Association for Interpretation ( NAI 2025) (Upcoming) In-Person Virgin…" at bounding box center [226, 49] width 342 height 19
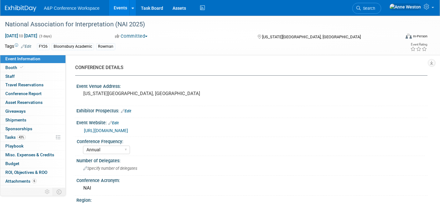
select select "Annual"
select select "Level 2"
select select "In-Person Booth"
select select "Interpretation"
select select "Bloomsbury Academic"
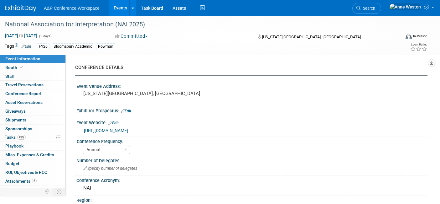
select select "[PERSON_NAME]"
select select "Brand/Subject Presence​"
click at [12, 138] on span "Tasks 43%" at bounding box center [15, 136] width 21 height 5
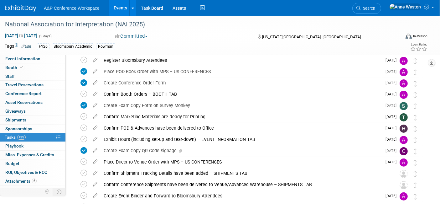
scroll to position [231, 0]
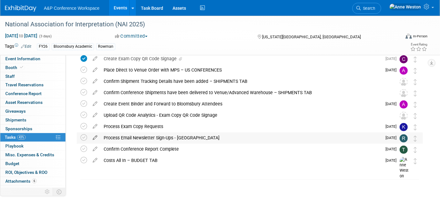
click at [97, 137] on icon at bounding box center [95, 136] width 11 height 8
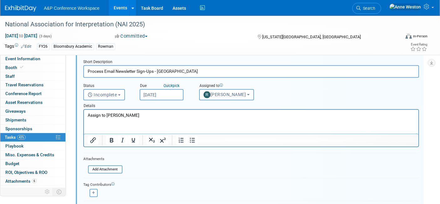
scroll to position [376, 0]
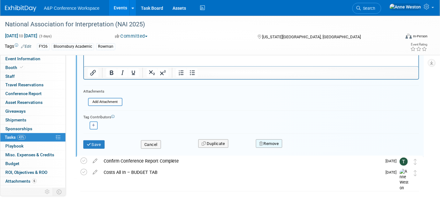
click at [278, 139] on button "Remove" at bounding box center [269, 143] width 27 height 9
click at [302, 144] on link "Yes" at bounding box center [304, 148] width 18 height 10
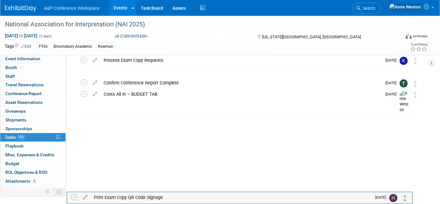
scroll to position [220, 0]
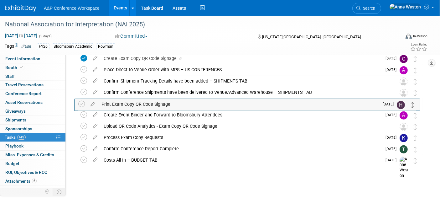
drag, startPoint x: 415, startPoint y: 87, endPoint x: 412, endPoint y: 106, distance: 19.3
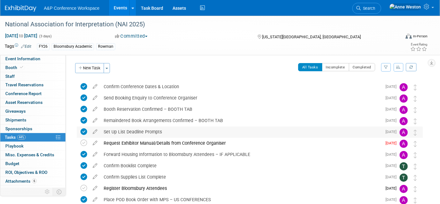
scroll to position [0, 0]
click at [361, 7] on icon at bounding box center [358, 8] width 4 height 4
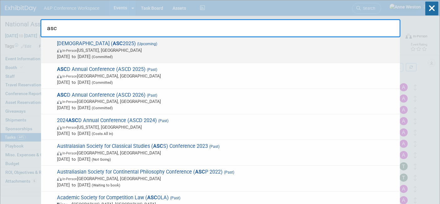
type input "asc"
click at [122, 41] on span "American Society of Criminology ( ASC 2025) (Upcoming) In-Person Washington, DC…" at bounding box center [226, 49] width 342 height 19
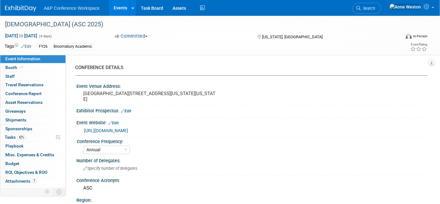
select select "Annual"
select select "Level 2"
select select "In-Person Booth"
select select "Criminology"
select select "Bloomsbury Academic"
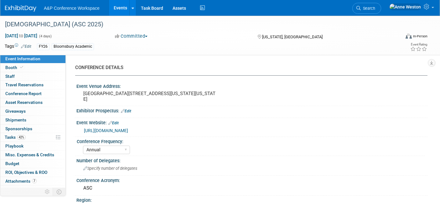
select select "[PERSON_NAME]"
select select "Networking/Commissioning"
click at [22, 135] on span "42%" at bounding box center [21, 137] width 8 height 5
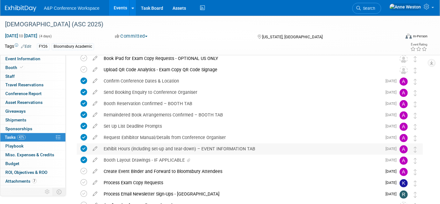
scroll to position [243, 0]
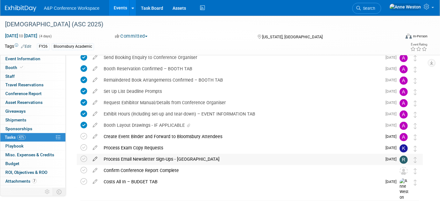
click at [96, 158] on icon at bounding box center [95, 157] width 11 height 8
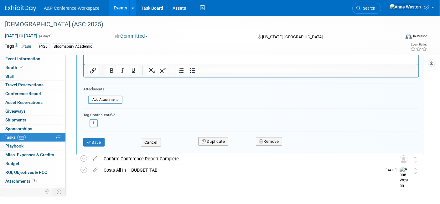
scroll to position [422, 0]
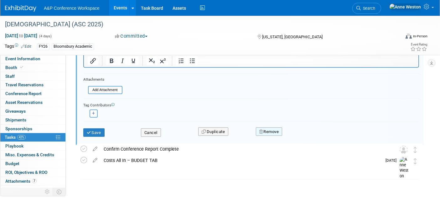
click at [263, 127] on button "Remove" at bounding box center [269, 131] width 27 height 9
click at [303, 133] on link "Yes" at bounding box center [304, 137] width 18 height 10
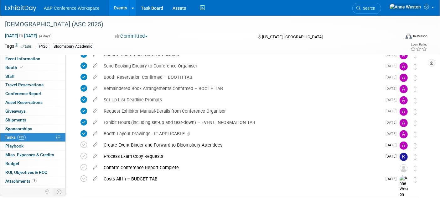
scroll to position [254, 0]
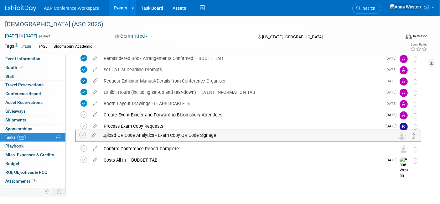
drag, startPoint x: 415, startPoint y: 107, endPoint x: 413, endPoint y: 137, distance: 30.4
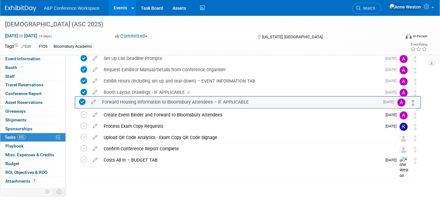
drag, startPoint x: 415, startPoint y: 86, endPoint x: 414, endPoint y: 102, distance: 16.3
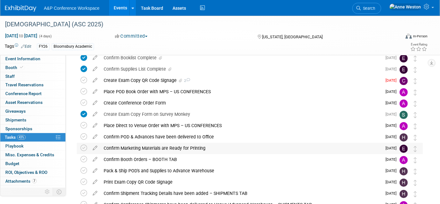
scroll to position [0, 0]
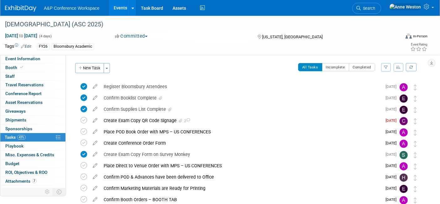
drag, startPoint x: 414, startPoint y: 85, endPoint x: 403, endPoint y: 76, distance: 13.8
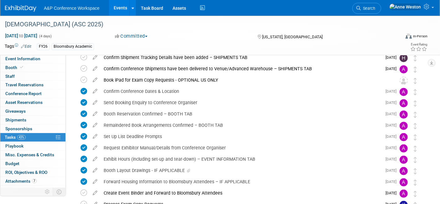
scroll to position [254, 0]
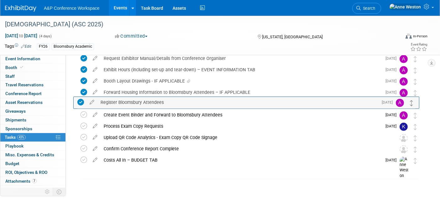
drag, startPoint x: 415, startPoint y: 86, endPoint x: 412, endPoint y: 102, distance: 16.2
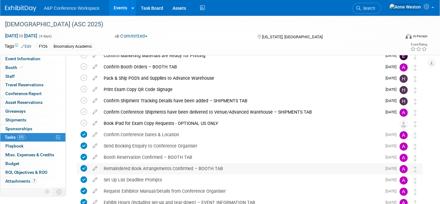
scroll to position [227, 0]
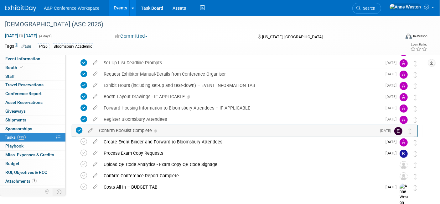
drag, startPoint x: 414, startPoint y: 86, endPoint x: 410, endPoint y: 135, distance: 49.4
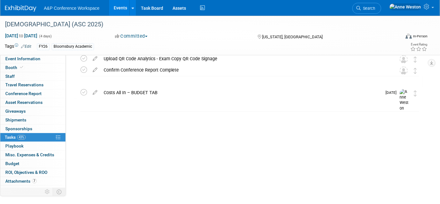
scroll to position [254, 0]
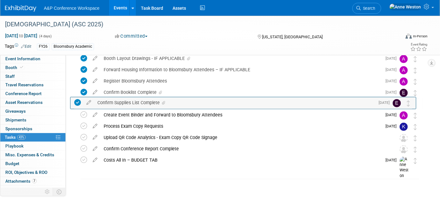
drag, startPoint x: 416, startPoint y: 87, endPoint x: 410, endPoint y: 106, distance: 20.1
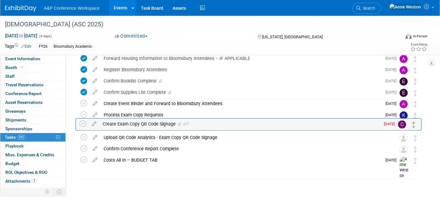
drag, startPoint x: 417, startPoint y: 88, endPoint x: 415, endPoint y: 125, distance: 37.3
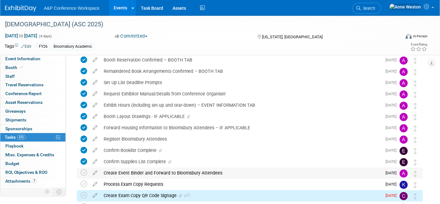
scroll to position [184, 0]
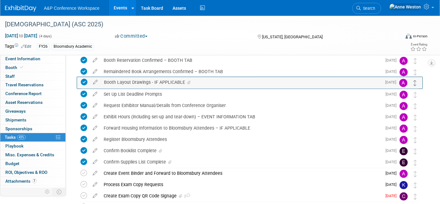
drag, startPoint x: 414, startPoint y: 118, endPoint x: 414, endPoint y: 84, distance: 34.1
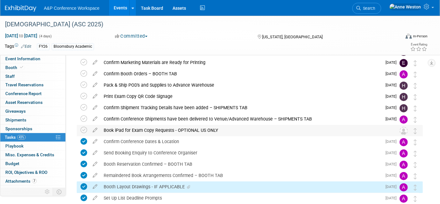
scroll to position [80, 0]
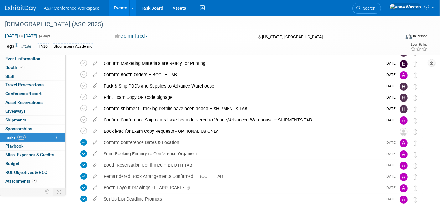
click at [188, 186] on icon at bounding box center [188, 188] width 3 height 4
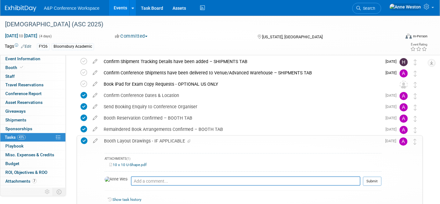
scroll to position [149, 0]
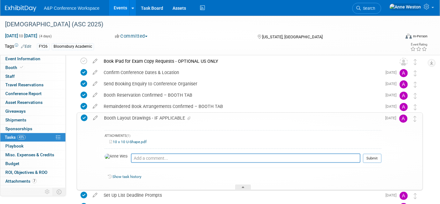
click at [141, 142] on link "10 x 10 U-Shape.pdf" at bounding box center [127, 141] width 37 height 4
click at [174, 116] on div "Booth Layout Drawings - IF APPLICABLE" at bounding box center [241, 117] width 281 height 11
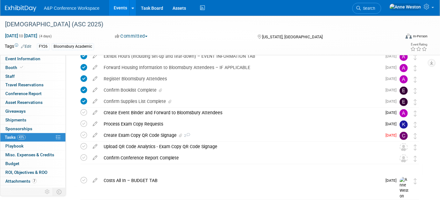
scroll to position [254, 0]
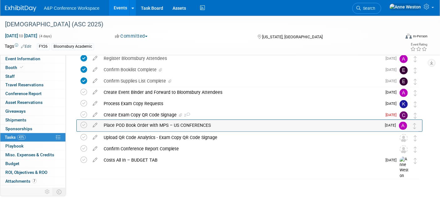
drag, startPoint x: 417, startPoint y: 88, endPoint x: 417, endPoint y: 127, distance: 38.5
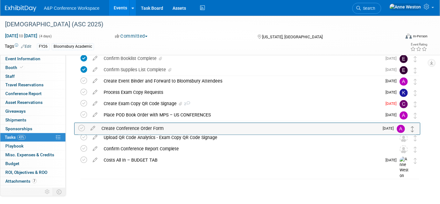
drag, startPoint x: 415, startPoint y: 86, endPoint x: 412, endPoint y: 127, distance: 40.1
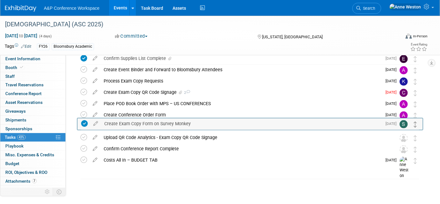
drag, startPoint x: 414, startPoint y: 85, endPoint x: 414, endPoint y: 126, distance: 40.4
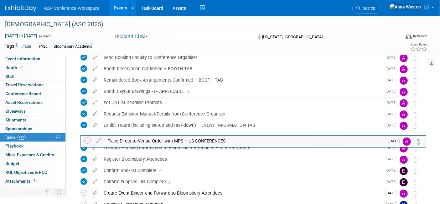
scroll to position [161, 0]
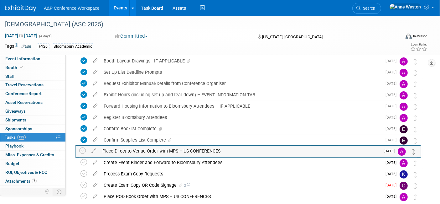
drag, startPoint x: 415, startPoint y: 87, endPoint x: 414, endPoint y: 154, distance: 66.7
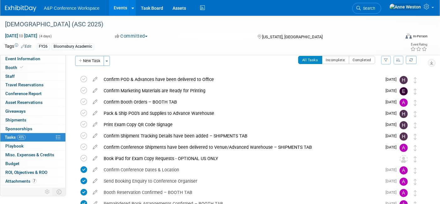
scroll to position [0, 0]
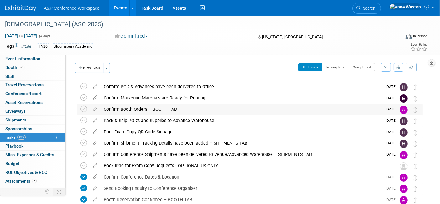
drag, startPoint x: 414, startPoint y: 90, endPoint x: 412, endPoint y: 112, distance: 22.1
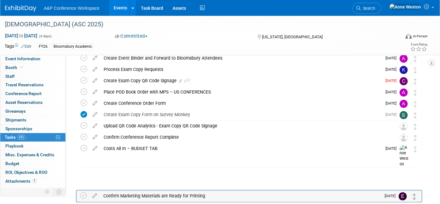
scroll to position [254, 0]
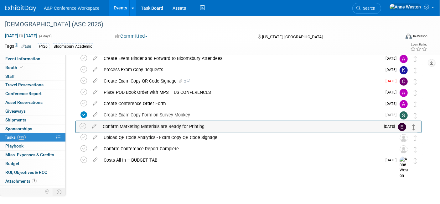
drag, startPoint x: 415, startPoint y: 87, endPoint x: 414, endPoint y: 128, distance: 40.7
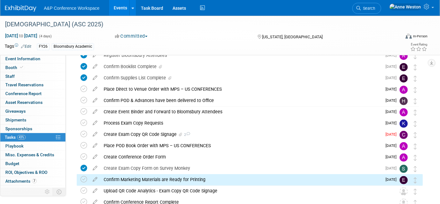
scroll to position [184, 0]
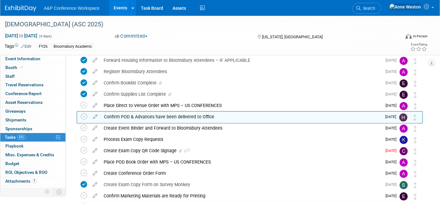
click at [416, 117] on icon at bounding box center [414, 117] width 3 height 6
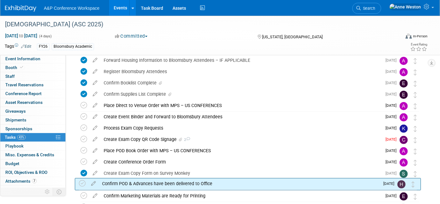
drag, startPoint x: 416, startPoint y: 117, endPoint x: 415, endPoint y: 184, distance: 67.4
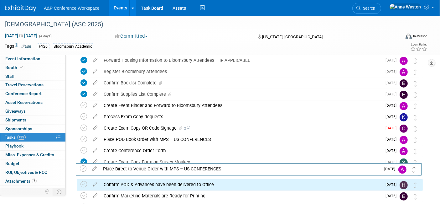
drag, startPoint x: 415, startPoint y: 107, endPoint x: 415, endPoint y: 170, distance: 63.3
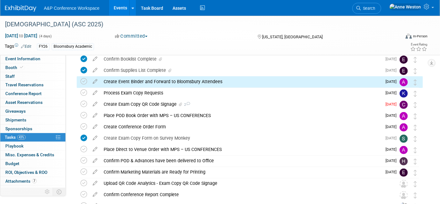
scroll to position [219, 0]
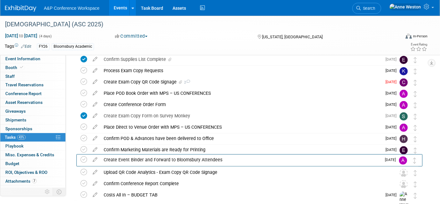
drag, startPoint x: 416, startPoint y: 72, endPoint x: 418, endPoint y: 137, distance: 65.5
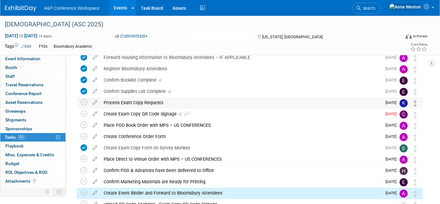
scroll to position [149, 0]
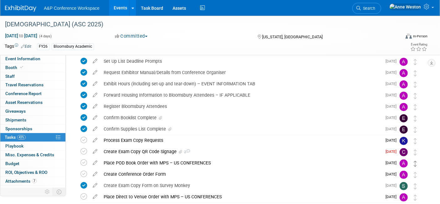
drag, startPoint x: 414, startPoint y: 144, endPoint x: 415, endPoint y: 154, distance: 9.4
click at [415, 162] on div "American Society of Criminology (ASC 2025) Washington, DC Nov 12, 2025 to Nov 1…" at bounding box center [248, 100] width 349 height 339
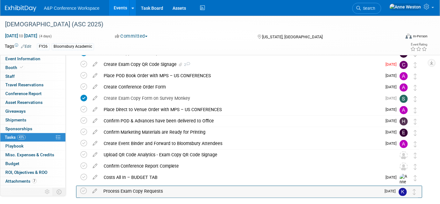
scroll to position [254, 0]
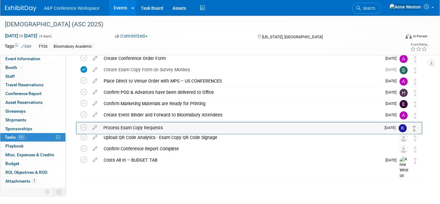
drag, startPoint x: 416, startPoint y: 140, endPoint x: 415, endPoint y: 127, distance: 12.9
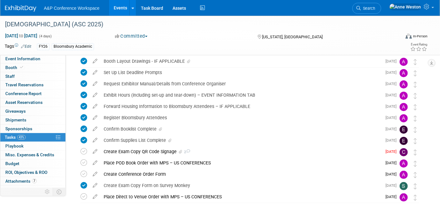
scroll to position [207, 0]
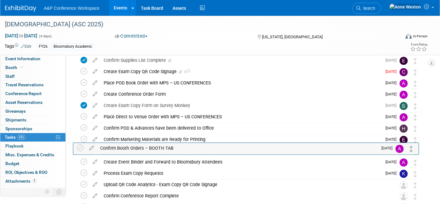
drag, startPoint x: 414, startPoint y: 86, endPoint x: 411, endPoint y: 151, distance: 64.3
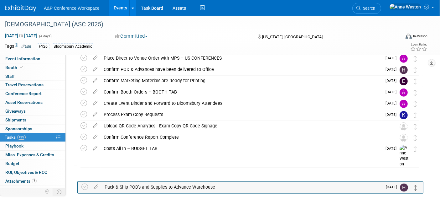
scroll to position [254, 0]
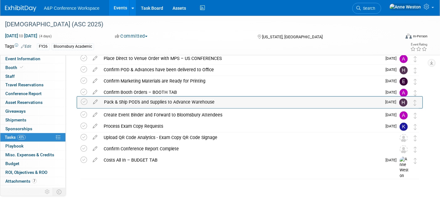
drag, startPoint x: 413, startPoint y: 89, endPoint x: 413, endPoint y: 106, distance: 16.9
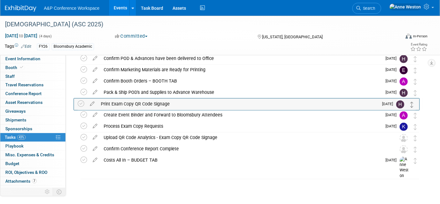
drag, startPoint x: 415, startPoint y: 86, endPoint x: 412, endPoint y: 105, distance: 19.7
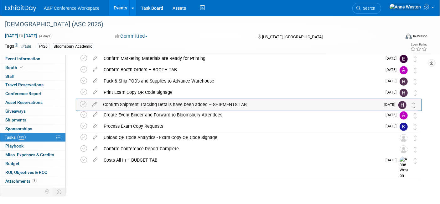
drag, startPoint x: 413, startPoint y: 85, endPoint x: 412, endPoint y: 106, distance: 21.0
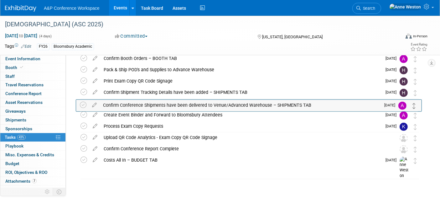
drag, startPoint x: 417, startPoint y: 87, endPoint x: 415, endPoint y: 104, distance: 16.6
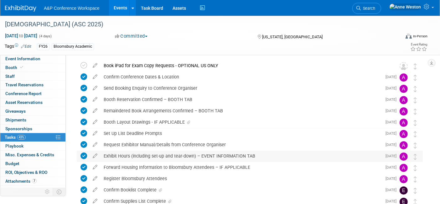
scroll to position [0, 0]
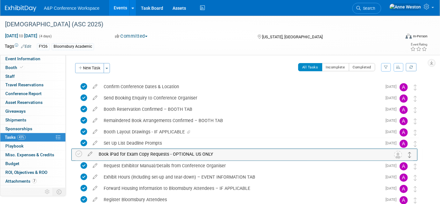
drag, startPoint x: 416, startPoint y: 88, endPoint x: 411, endPoint y: 156, distance: 67.5
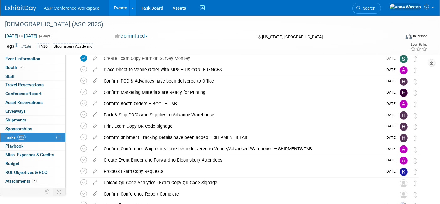
scroll to position [254, 0]
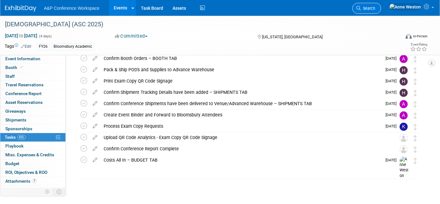
click at [375, 7] on span "Search" at bounding box center [368, 8] width 14 height 5
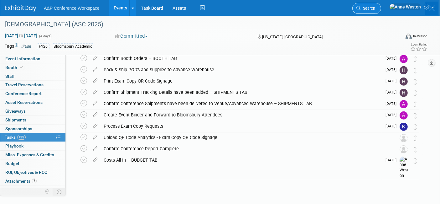
scroll to position [0, 0]
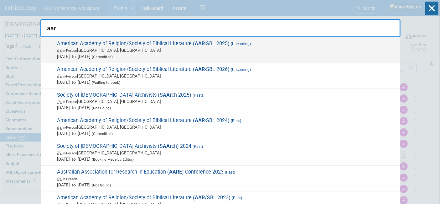
type input "aar"
click at [154, 41] on span "American Academy of Religion/Society of Biblical Literature ( AAR -SBL 2025) (U…" at bounding box center [226, 49] width 342 height 19
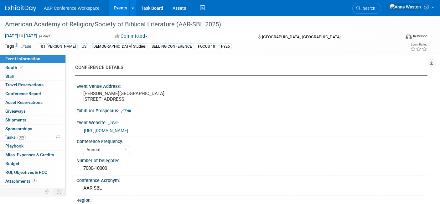
select select "Annual"
select select "Level 1"
select select "In-Person Booth"
select select "[DEMOGRAPHIC_DATA] Studies"
select select "T&T [PERSON_NAME]"
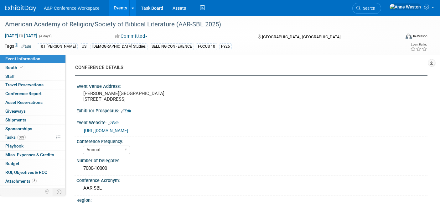
select select "[PERSON_NAME]"
select select "Networking/Commissioning"
click at [29, 136] on link "50% Tasks 50%" at bounding box center [32, 137] width 65 height 8
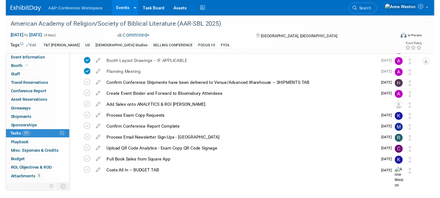
scroll to position [313, 0]
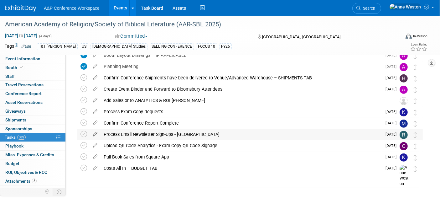
click at [95, 132] on icon at bounding box center [95, 133] width 11 height 8
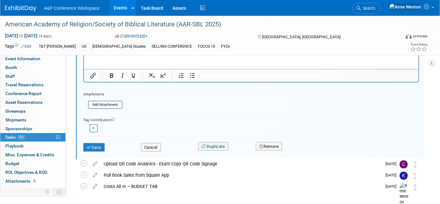
scroll to position [454, 0]
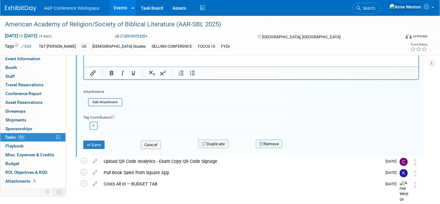
click at [274, 140] on button "Remove" at bounding box center [269, 143] width 27 height 9
click at [297, 145] on link "Yes" at bounding box center [304, 149] width 18 height 10
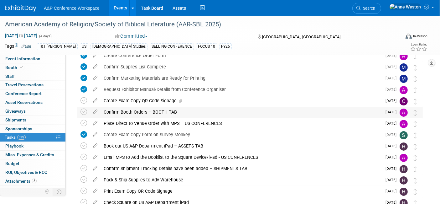
scroll to position [0, 0]
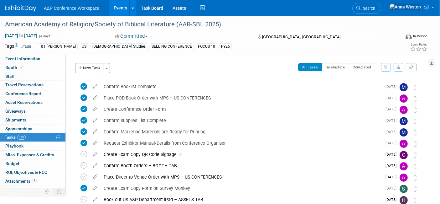
click at [396, 65] on button "button" at bounding box center [399, 67] width 10 height 8
click at [380, 92] on link "By Due Date" at bounding box center [380, 95] width 45 height 9
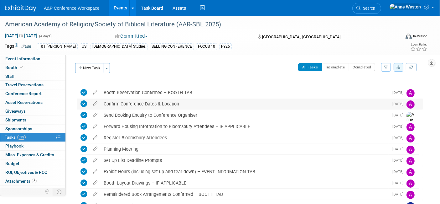
click at [316, 100] on div "Confirm Conference Dates & Location" at bounding box center [245, 103] width 288 height 11
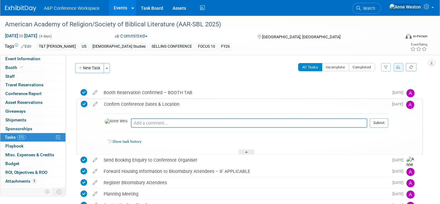
click at [251, 102] on div "Confirm Conference Dates & Location" at bounding box center [245, 104] width 288 height 11
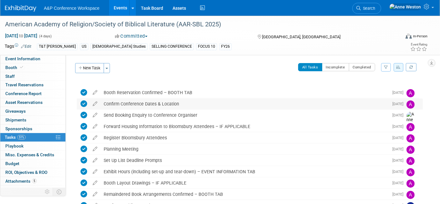
click at [157, 101] on div "Confirm Conference Dates & Location" at bounding box center [245, 103] width 288 height 11
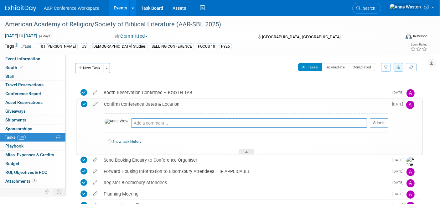
click at [157, 101] on div "Confirm Conference Dates & Location" at bounding box center [245, 104] width 288 height 11
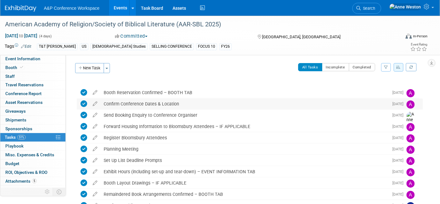
click at [418, 104] on td at bounding box center [413, 103] width 13 height 11
drag, startPoint x: 420, startPoint y: 104, endPoint x: 421, endPoint y: 83, distance: 21.0
click at [412, 66] on icon at bounding box center [410, 66] width 3 height 3
click at [398, 66] on icon "button" at bounding box center [398, 67] width 4 height 4
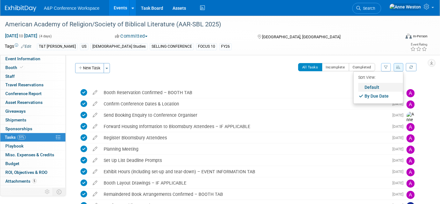
click at [373, 85] on link "Default" at bounding box center [380, 87] width 45 height 9
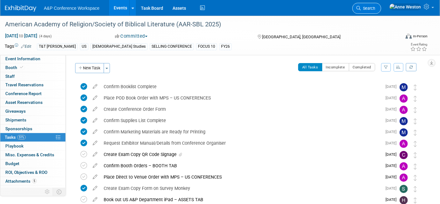
click at [381, 5] on link "Search" at bounding box center [366, 8] width 29 height 11
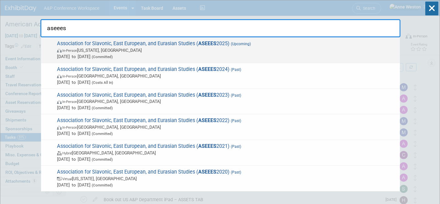
type input "aseees"
click at [110, 42] on span "Association for Slavonic, East European, and Eurasian Studies ( ASEEES 2025) (U…" at bounding box center [226, 49] width 342 height 19
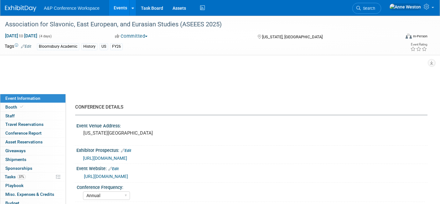
select select "Annual"
select select "Level 2"
select select "In-Person Booth"
select select "History"
select select "Bloomsbury Academic"
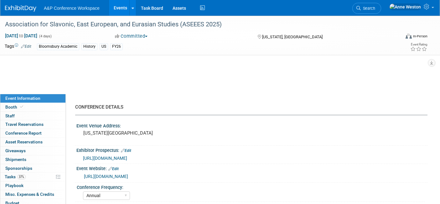
select select "[PERSON_NAME]"
select select "Networking/Commissioning"
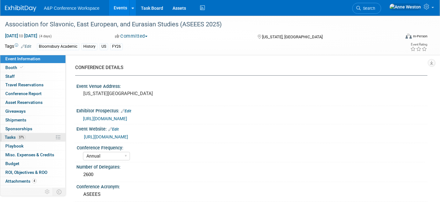
click at [13, 133] on link "37% Tasks 37%" at bounding box center [32, 137] width 65 height 8
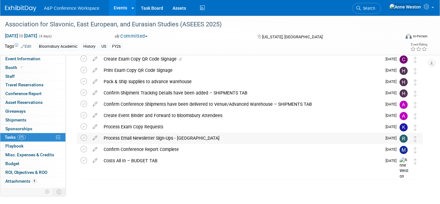
scroll to position [254, 0]
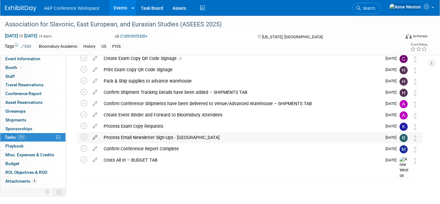
click at [93, 138] on icon at bounding box center [95, 136] width 11 height 8
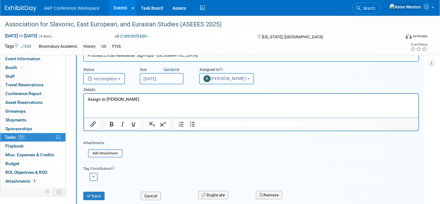
scroll to position [363, 0]
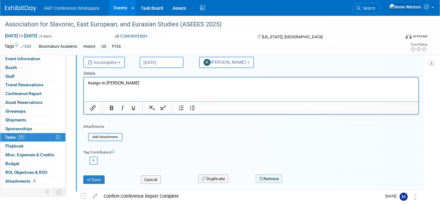
click at [267, 176] on button "Remove" at bounding box center [269, 178] width 27 height 9
click at [302, 180] on link "Yes" at bounding box center [304, 184] width 18 height 10
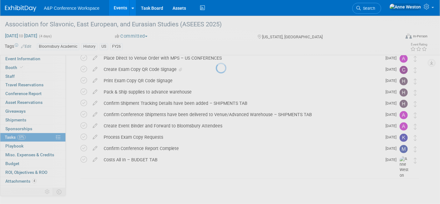
scroll to position [242, 0]
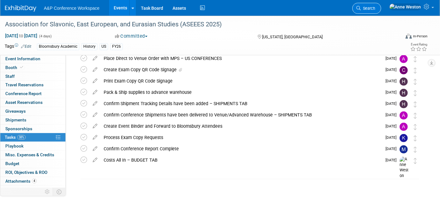
click at [361, 8] on icon at bounding box center [358, 8] width 4 height 4
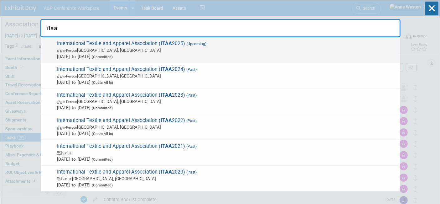
type input "itaa"
click at [76, 48] on span "In-Person St. Louis, MO" at bounding box center [227, 50] width 340 height 6
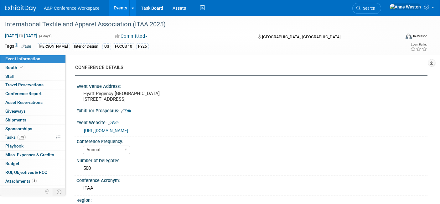
select select "Annual"
select select "Level 1"
select select "In-Person Booth"
select select "Fashion"
select select "[PERSON_NAME] Books"
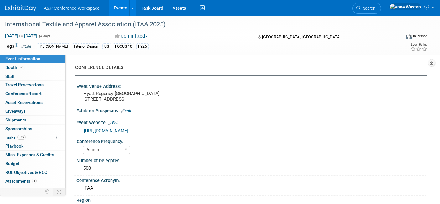
select select "[PERSON_NAME]"
select select "Brand/Subject Presence​"
click at [12, 137] on span "Tasks 37%" at bounding box center [15, 136] width 21 height 5
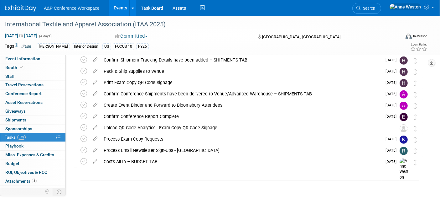
scroll to position [254, 0]
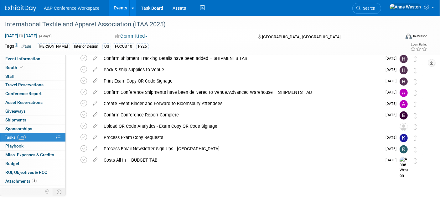
click at [93, 146] on icon at bounding box center [95, 147] width 11 height 8
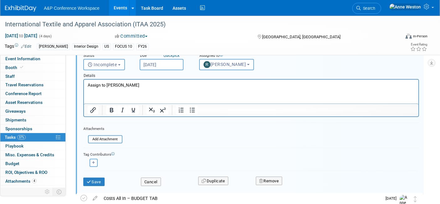
scroll to position [375, 0]
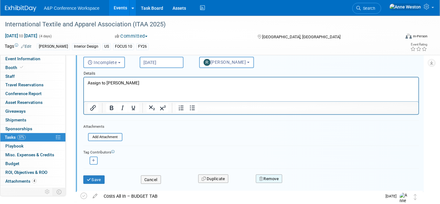
click at [272, 178] on button "Remove" at bounding box center [269, 178] width 27 height 9
click at [298, 179] on link "Yes" at bounding box center [304, 184] width 18 height 10
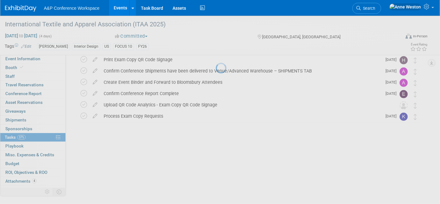
scroll to position [242, 0]
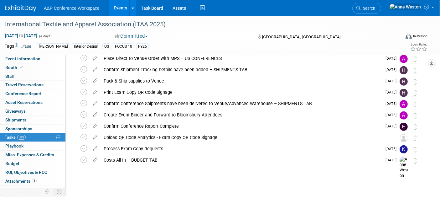
click at [375, 9] on span "Search" at bounding box center [368, 8] width 14 height 5
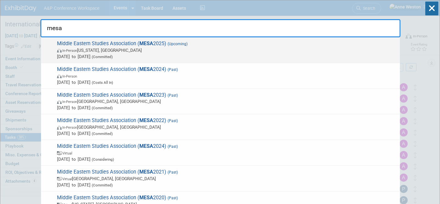
type input "mesa"
click at [89, 38] on div "Middle Eastern Studies Association ( MESA 2025) (Upcoming) In-Person Washington…" at bounding box center [220, 50] width 359 height 26
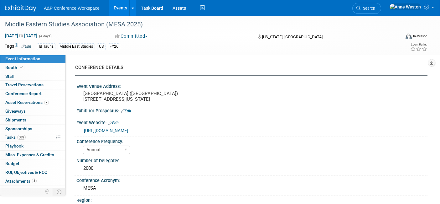
select select "Annual"
select select "Level 2"
select select "In-Person Booth"
select select "Middle East Studies"
select select "I.B.Tauris"
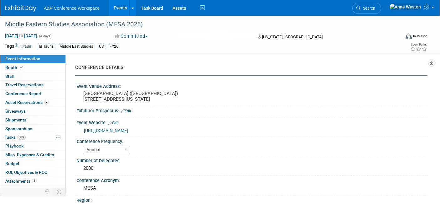
select select "[PERSON_NAME]"
select select "Networking/Commissioning"
click at [245, 183] on div "Conference Acronym:" at bounding box center [251, 179] width 351 height 8
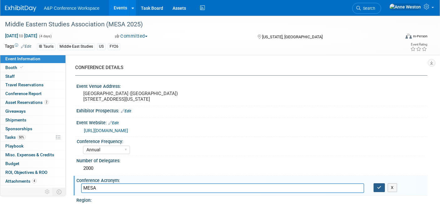
click at [380, 189] on icon "button" at bounding box center [379, 187] width 4 height 4
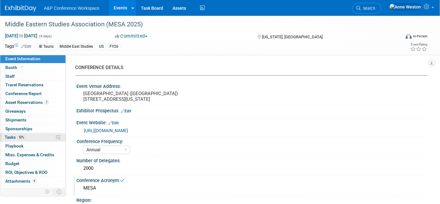
click at [22, 136] on span "50%" at bounding box center [21, 137] width 8 height 5
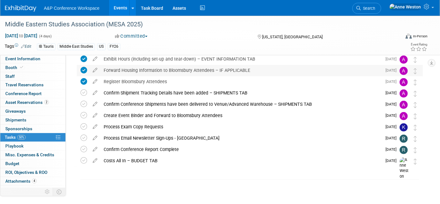
scroll to position [254, 0]
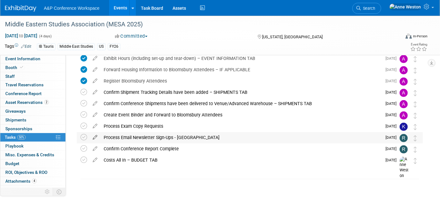
click at [95, 137] on icon at bounding box center [95, 136] width 11 height 8
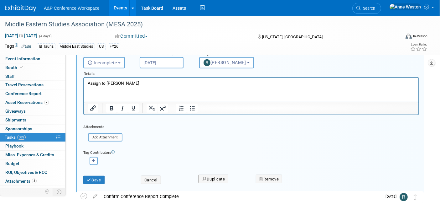
scroll to position [363, 0]
click at [266, 179] on button "Remove" at bounding box center [269, 178] width 27 height 9
click at [302, 180] on link "Yes" at bounding box center [304, 184] width 18 height 10
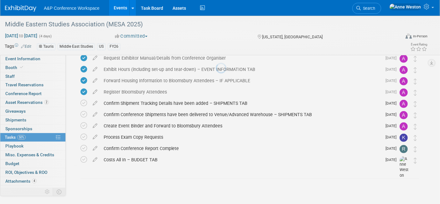
scroll to position [242, 0]
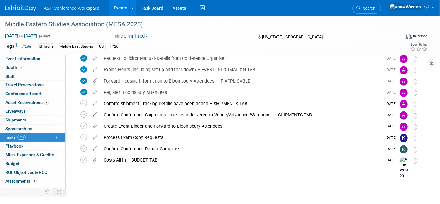
click at [375, 7] on span "Search" at bounding box center [368, 8] width 14 height 5
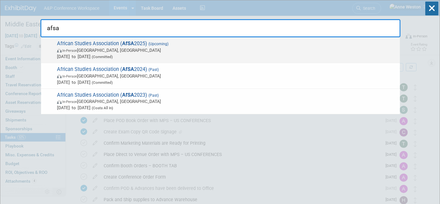
type input "afsa"
click at [136, 46] on span "African Studies Association ( AfSA 2025) (Upcoming) In-Person Atlanta, GA Nov 2…" at bounding box center [226, 49] width 342 height 19
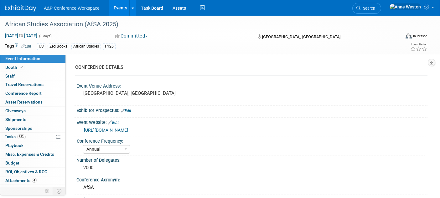
select select "Annual"
select select "Level 2"
select select "In-Person Booth"
select select "African Studies"
select select "Zed Books"
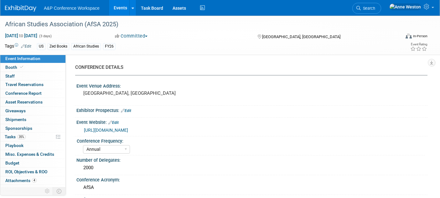
select select "[PERSON_NAME]"
select select "Networking/Commissioning"
click at [16, 134] on span "Tasks 35%" at bounding box center [15, 136] width 21 height 5
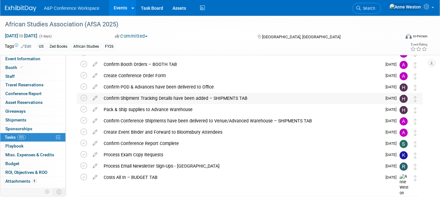
scroll to position [265, 0]
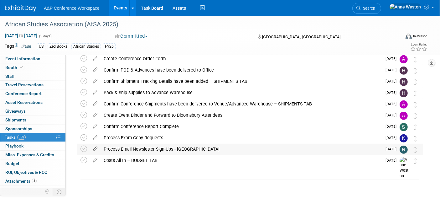
click at [94, 147] on icon at bounding box center [95, 147] width 11 height 8
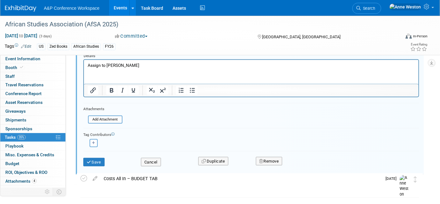
scroll to position [421, 0]
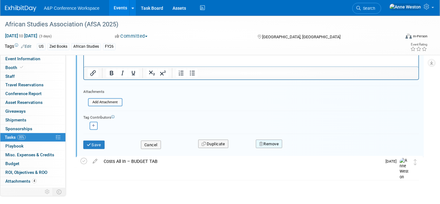
click at [274, 142] on button "Remove" at bounding box center [269, 143] width 27 height 9
click at [298, 147] on icon at bounding box center [300, 148] width 4 height 3
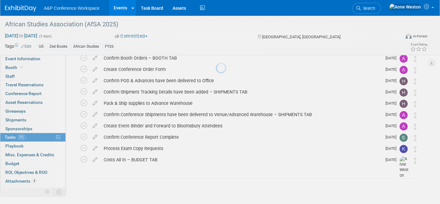
scroll to position [254, 0]
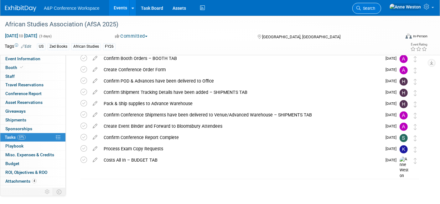
click at [381, 4] on link "Search" at bounding box center [366, 8] width 29 height 11
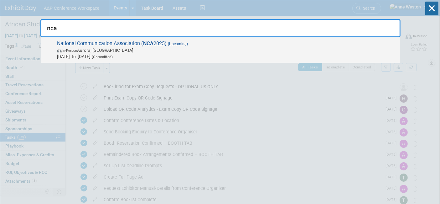
type input "nca"
click at [86, 43] on span "National Communication Association ( NCA 2025) (Upcoming) In-Person Aurora, CO …" at bounding box center [226, 49] width 342 height 19
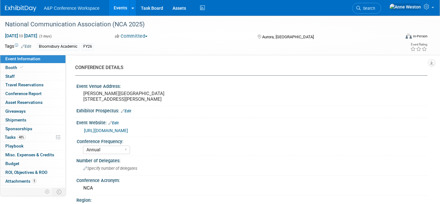
select select "Annual"
select select "Level 2"
select select "In-Person Booth"
select select "Communication"
select select "Bloomsbury Academic"
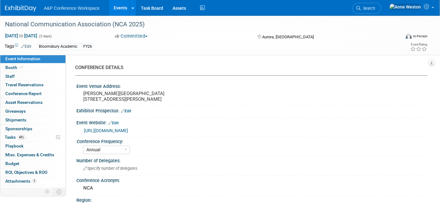
select select "[PERSON_NAME]"
select select "Networking/Commissioning"
click at [28, 135] on link "48% Tasks 48%" at bounding box center [32, 137] width 65 height 8
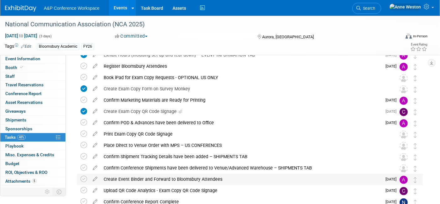
scroll to position [209, 0]
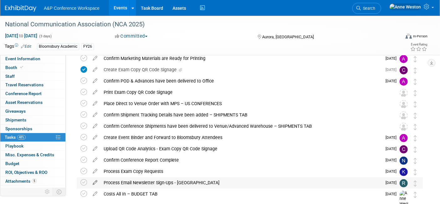
click at [96, 181] on icon at bounding box center [95, 181] width 11 height 8
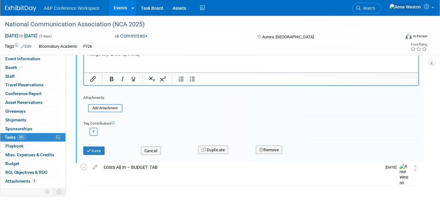
scroll to position [398, 0]
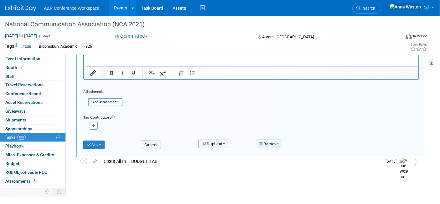
click at [272, 139] on button "Remove" at bounding box center [269, 143] width 27 height 9
click at [308, 138] on h3 "Are you sure?" at bounding box center [312, 136] width 49 height 10
click at [304, 144] on link "Yes" at bounding box center [304, 149] width 18 height 10
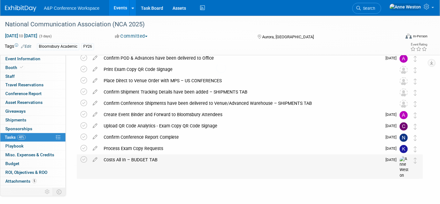
scroll to position [231, 0]
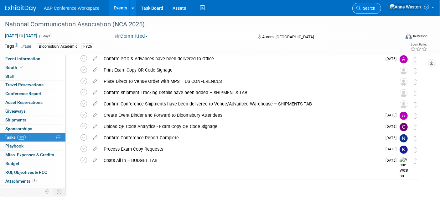
click at [375, 9] on span "Search" at bounding box center [368, 8] width 14 height 5
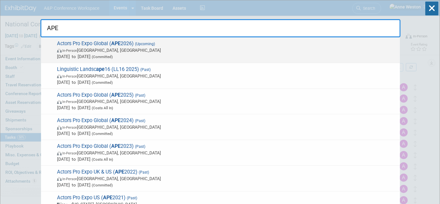
type input "APE"
click at [119, 49] on span "In-Person London, United Kingdom" at bounding box center [227, 50] width 340 height 6
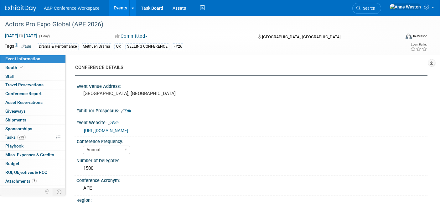
select select "Annual"
select select "Level 1"
select select "In-Person Booth"
select select "Drama & Performance Studies"
select select "Methuen Drama"
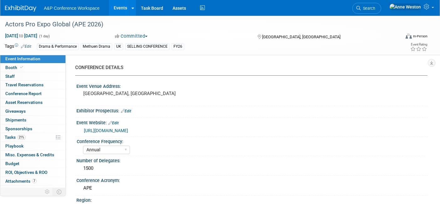
select select "[PERSON_NAME]"
select select "Brand/Subject Presence​"
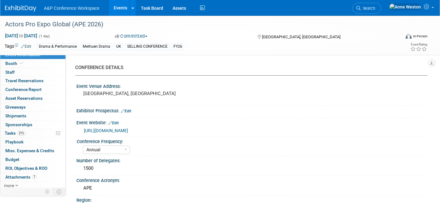
scroll to position [5, 0]
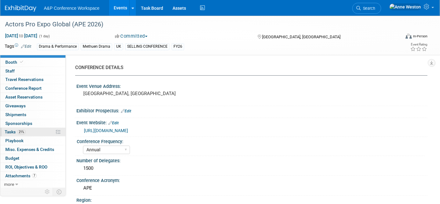
click at [36, 132] on link "21% Tasks 21%" at bounding box center [32, 131] width 65 height 8
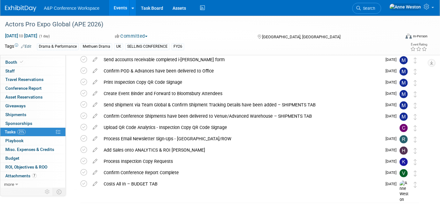
scroll to position [231, 0]
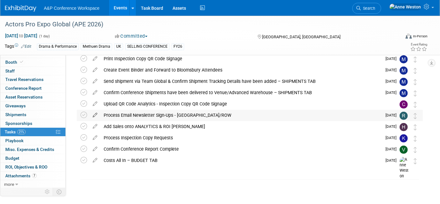
click at [97, 113] on icon at bounding box center [95, 114] width 11 height 8
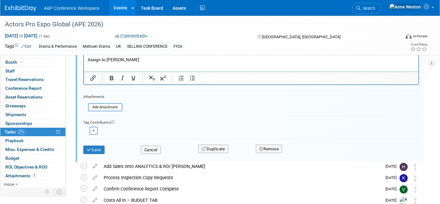
scroll to position [353, 0]
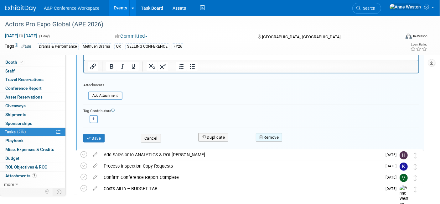
click at [269, 136] on button "Remove" at bounding box center [269, 137] width 27 height 9
click at [298, 142] on icon at bounding box center [300, 142] width 4 height 3
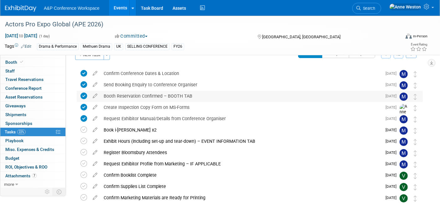
scroll to position [0, 0]
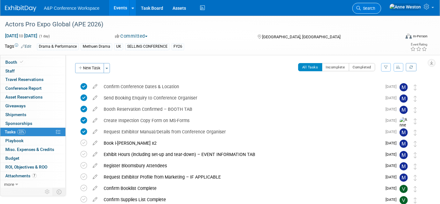
click at [381, 5] on link "Search" at bounding box center [366, 8] width 29 height 11
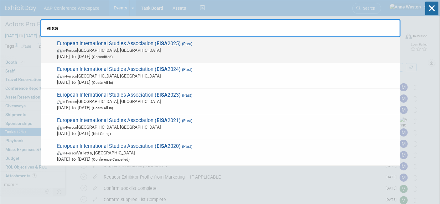
type input "eisa"
click at [86, 51] on span "In-Person Bologna, Italy" at bounding box center [227, 50] width 340 height 6
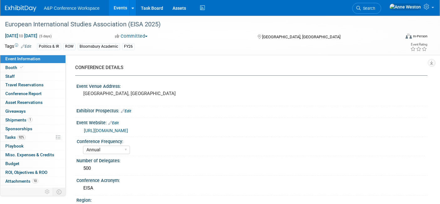
select select "Annual"
select select "Level 2"
select select "In-Person Booth"
select select "Politics & International Relations"
select select "Bloomsbury Academic"
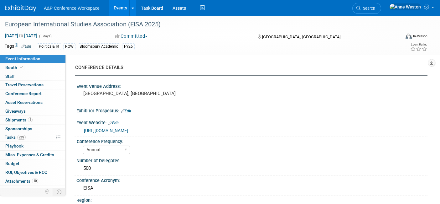
select select "[PERSON_NAME]"
select select "Brand/Subject Presence​"
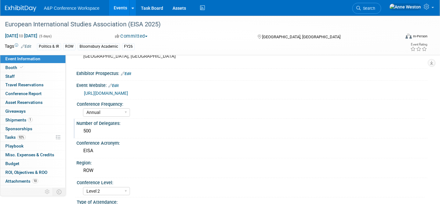
scroll to position [35, 0]
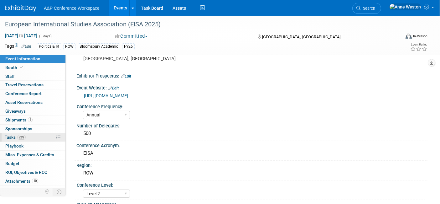
click at [36, 137] on link "92% Tasks 92%" at bounding box center [32, 137] width 65 height 8
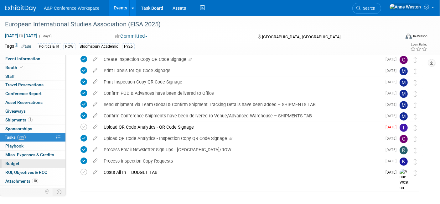
scroll to position [5, 0]
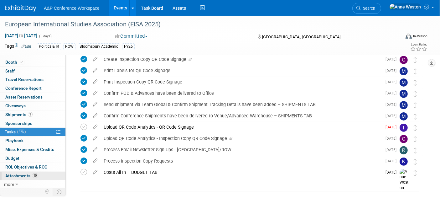
click at [32, 176] on span "10" at bounding box center [35, 175] width 6 height 5
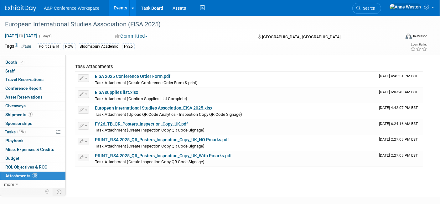
scroll to position [104, 0]
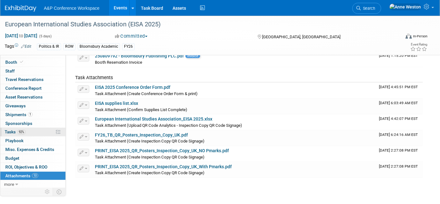
click at [23, 132] on span "92%" at bounding box center [21, 131] width 8 height 5
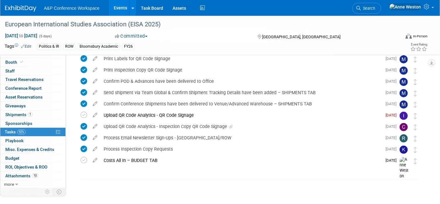
scroll to position [186, 0]
click at [95, 113] on icon at bounding box center [95, 113] width 11 height 8
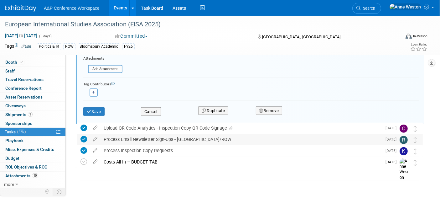
scroll to position [336, 0]
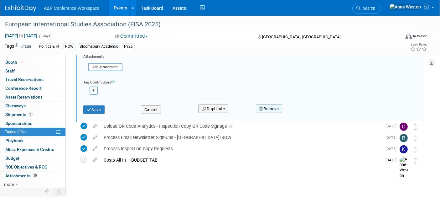
click at [268, 105] on button "Remove" at bounding box center [269, 108] width 27 height 9
click at [301, 109] on link "Yes" at bounding box center [304, 114] width 18 height 10
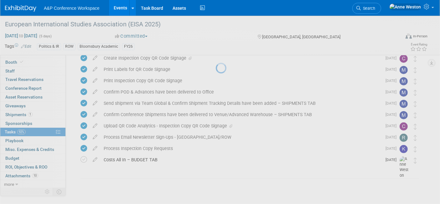
scroll to position [174, 0]
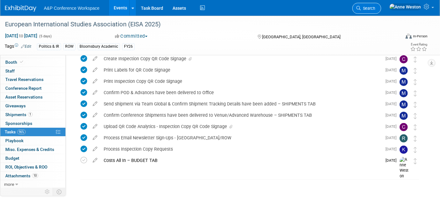
click at [381, 5] on link "Search" at bounding box center [366, 8] width 29 height 11
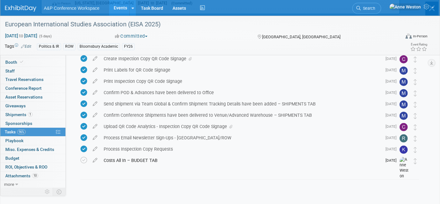
scroll to position [0, 0]
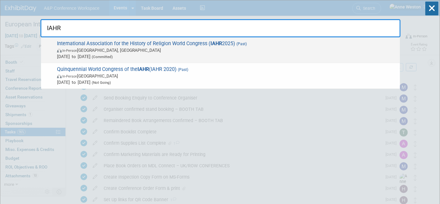
type input "IAHR"
click at [70, 45] on span "International Association for the History of Religion World Congress ( IAHR 202…" at bounding box center [226, 49] width 342 height 19
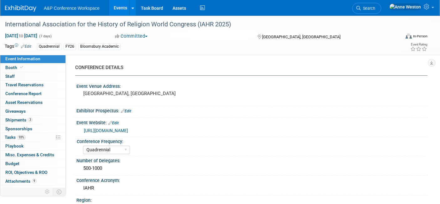
select select "Quadrennial"
select select "Level 2"
select select "In-Person Booth"
select select "Religious Studies"
select select "Bloomsbury Academic"
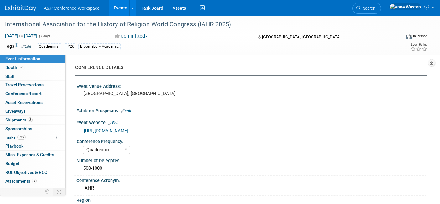
select select "[PERSON_NAME]"
select select "Networking/Commissioning"
click at [17, 135] on span "Tasks 93%" at bounding box center [15, 136] width 21 height 5
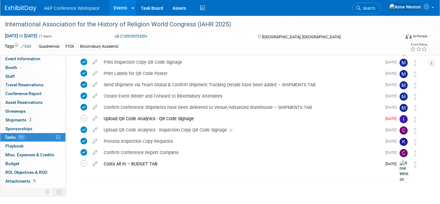
scroll to position [220, 0]
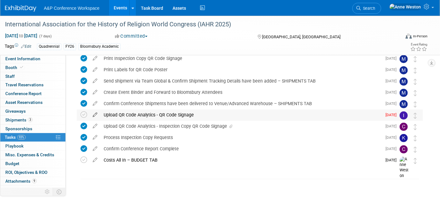
click at [92, 114] on icon at bounding box center [95, 113] width 11 height 8
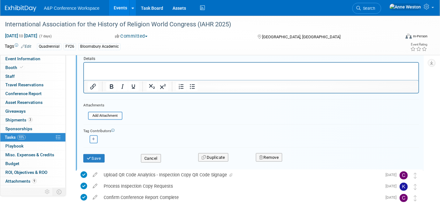
scroll to position [342, 0]
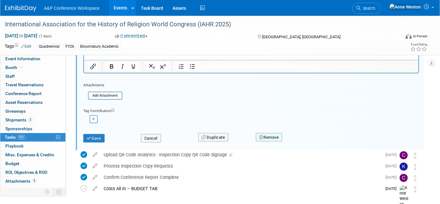
click at [274, 135] on button "Remove" at bounding box center [269, 137] width 27 height 9
click at [300, 141] on icon at bounding box center [300, 142] width 4 height 3
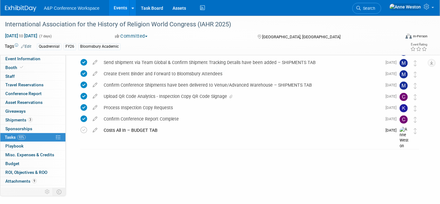
scroll to position [208, 0]
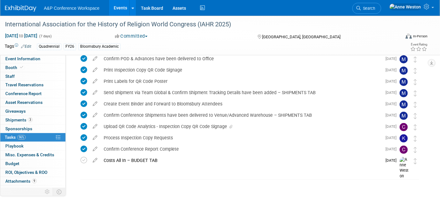
click at [375, 9] on span "Search" at bounding box center [368, 8] width 14 height 5
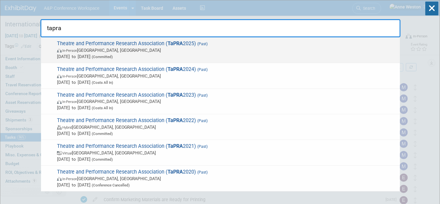
type input "tapra"
click at [111, 44] on span "Theatre and Performance Research Association ( TaPRA 2025) (Past) In-Person War…" at bounding box center [226, 49] width 342 height 19
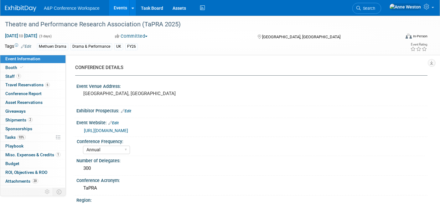
select select "Annual"
select select "Level 2"
select select "In-Person Booth"
select select "Drama & Performance Studies"
select select "Methuen Drama"
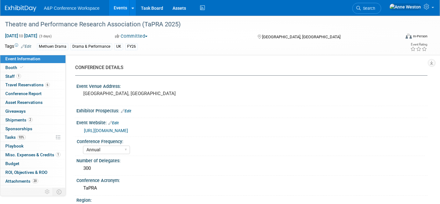
select select "[PERSON_NAME]"
select select "Networking/Commissioning"
click at [28, 139] on link "93% Tasks 93%" at bounding box center [32, 137] width 65 height 8
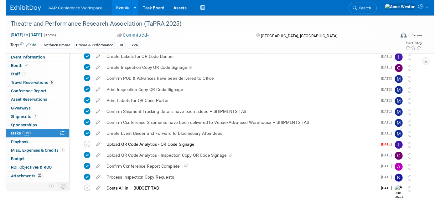
scroll to position [209, 0]
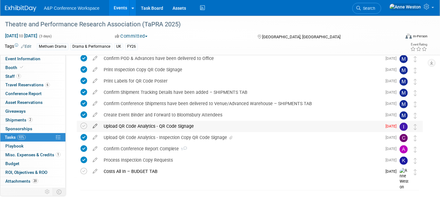
click at [96, 126] on icon at bounding box center [95, 125] width 11 height 8
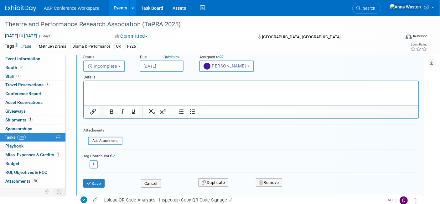
scroll to position [342, 0]
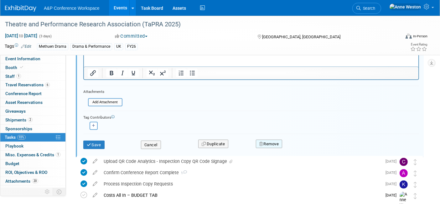
click at [277, 143] on button "Remove" at bounding box center [269, 143] width 27 height 9
click at [298, 147] on icon at bounding box center [300, 148] width 4 height 3
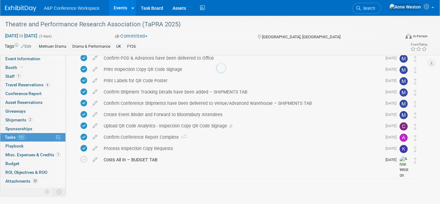
scroll to position [208, 0]
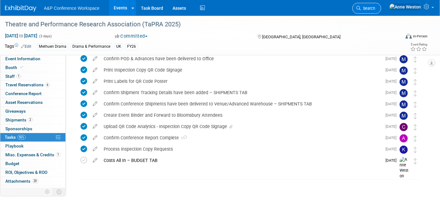
click at [381, 5] on link "Search" at bounding box center [366, 8] width 29 height 11
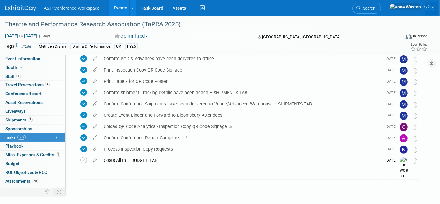
scroll to position [0, 0]
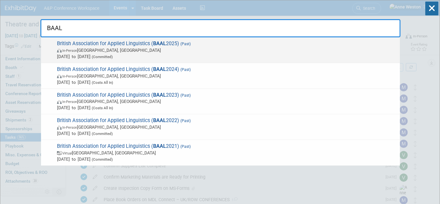
type input "BAAL"
click at [62, 47] on span "In-Person Glasgow, United Kingdom" at bounding box center [227, 50] width 340 height 6
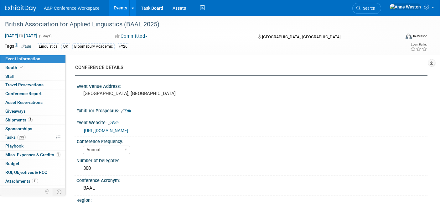
select select "Annual"
select select "Level 2"
select select "In-Person Booth"
select select "Linguistics"
select select "Bloomsbury Academic"
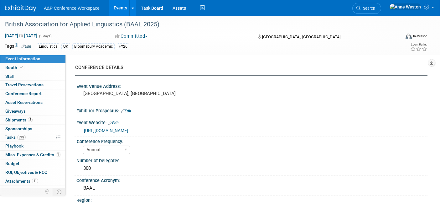
select select "[PERSON_NAME]"
select select "Networking/Commissioning"
click at [28, 132] on link "0 Sponsorships 0" at bounding box center [32, 128] width 65 height 8
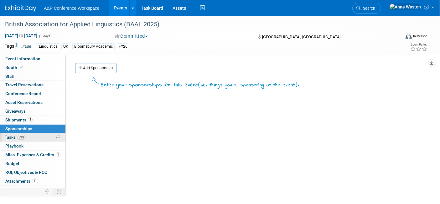
click at [37, 135] on link "89% Tasks 89%" at bounding box center [32, 137] width 65 height 8
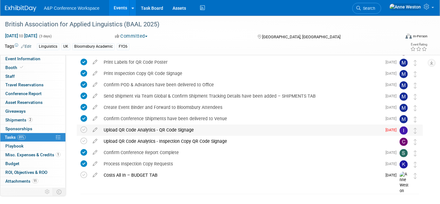
scroll to position [220, 0]
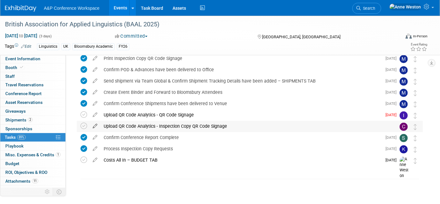
click at [94, 125] on icon at bounding box center [95, 125] width 11 height 8
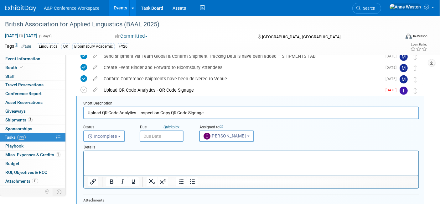
scroll to position [0, 0]
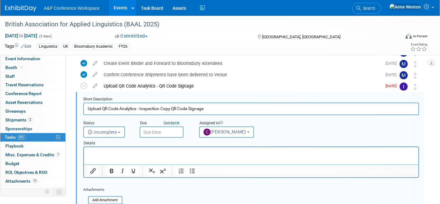
click at [151, 131] on input "text" at bounding box center [162, 131] width 44 height 11
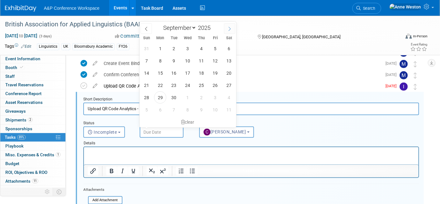
click at [229, 27] on icon at bounding box center [229, 29] width 4 height 4
select select "9"
click at [215, 58] on span "10" at bounding box center [215, 60] width 12 height 12
type input "Oct 10, 2025"
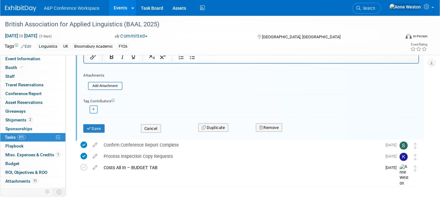
scroll to position [370, 0]
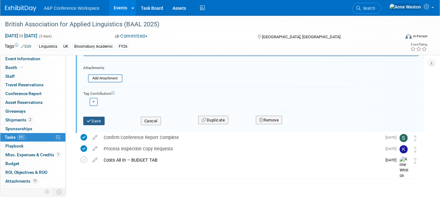
click at [92, 117] on button "Save" at bounding box center [93, 121] width 21 height 9
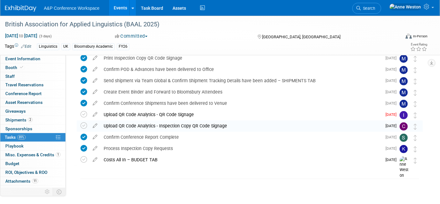
scroll to position [220, 0]
click at [95, 113] on icon at bounding box center [95, 113] width 11 height 8
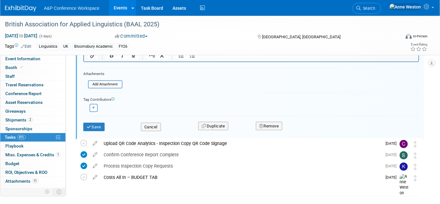
scroll to position [370, 0]
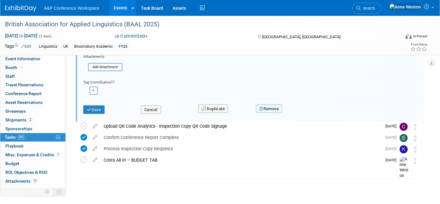
click at [264, 106] on button "Remove" at bounding box center [269, 108] width 27 height 9
click at [298, 109] on link "Yes" at bounding box center [304, 114] width 18 height 10
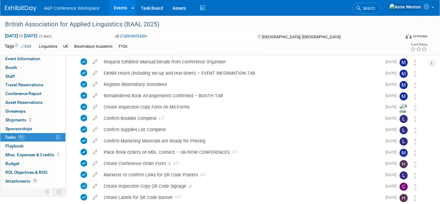
scroll to position [70, 0]
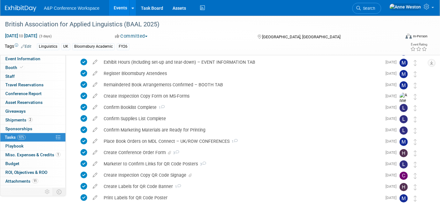
click at [150, 161] on div "Marketer to Confirm Links for QR Code Posters 3" at bounding box center [241, 163] width 281 height 11
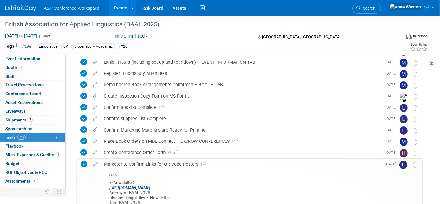
click at [150, 161] on div "Marketer to Confirm Links for QR Code Posters 3" at bounding box center [241, 163] width 281 height 11
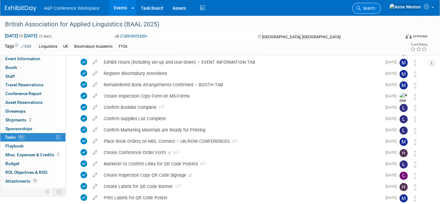
click at [375, 8] on span "Search" at bounding box center [368, 8] width 14 height 5
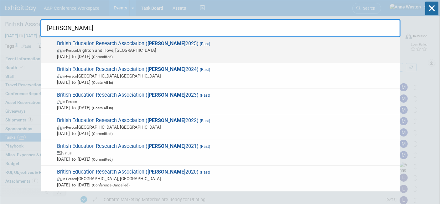
type input "bera"
click at [64, 50] on span "In-Person" at bounding box center [69, 51] width 15 height 4
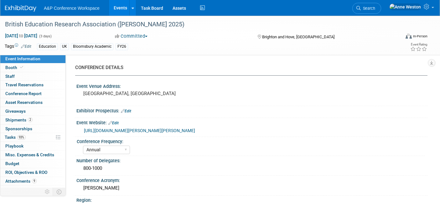
select select "Annual"
select select "Level 2"
select select "In-Person Booth"
select select "Education"
select select "Bloomsbury Academic"
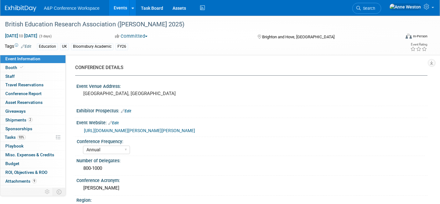
select select "[PERSON_NAME]"
select select "Networking/Commissioning"
click at [32, 133] on link "93% Tasks 93%" at bounding box center [32, 137] width 65 height 8
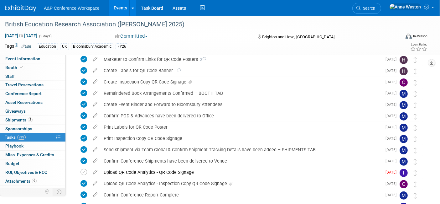
scroll to position [231, 0]
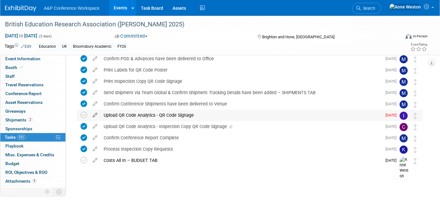
click at [95, 112] on icon at bounding box center [95, 114] width 11 height 8
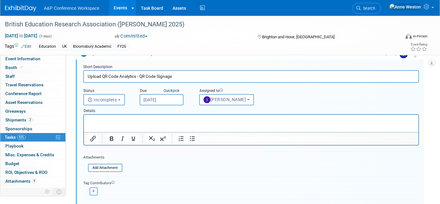
scroll to position [353, 0]
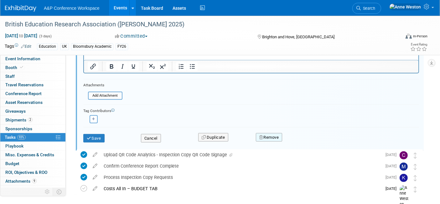
click at [269, 133] on button "Remove" at bounding box center [269, 137] width 27 height 9
click at [302, 141] on link "Yes" at bounding box center [304, 142] width 18 height 10
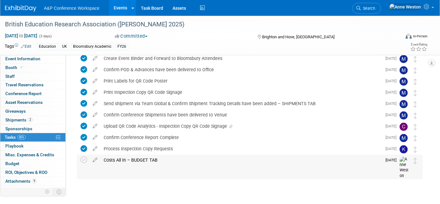
scroll to position [80, 0]
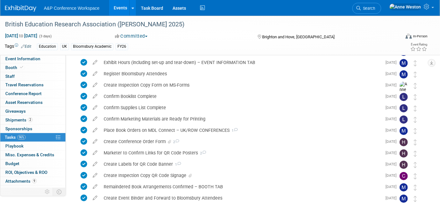
click at [381, 4] on link "Search" at bounding box center [366, 8] width 29 height 11
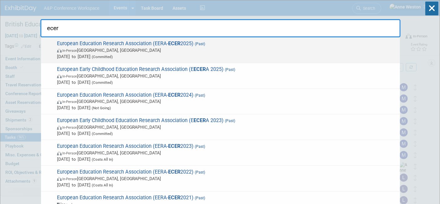
type input "ecer"
click at [113, 41] on span "European Education Research Association (EERA- ECER 2025) (Past) In-Person Belg…" at bounding box center [226, 49] width 342 height 19
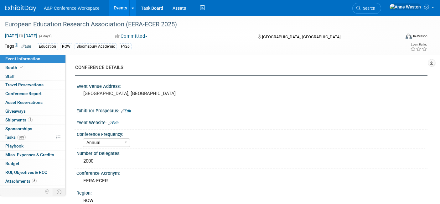
select select "Annual"
select select "Level 2"
select select "In-Person Booth"
select select "Education"
select select "Bloomsbury Academic"
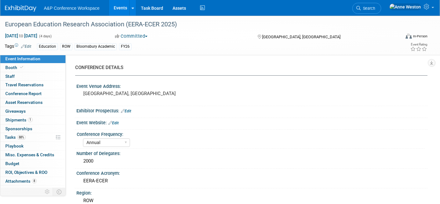
select select "[PERSON_NAME]"
select select "Networking/Commissioning"
click at [21, 132] on link "0 Sponsorships 0" at bounding box center [32, 128] width 65 height 8
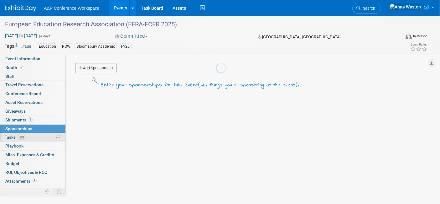
click at [24, 134] on body "A&P Conference Workspace Events Add Event Bulk Upload Events Shareable Event Bo…" at bounding box center [220, 102] width 440 height 204
click at [24, 135] on span "88%" at bounding box center [21, 137] width 8 height 5
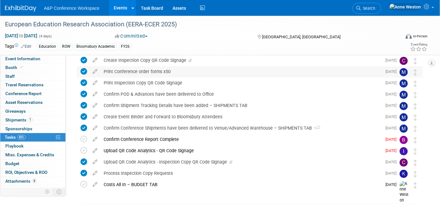
scroll to position [208, 0]
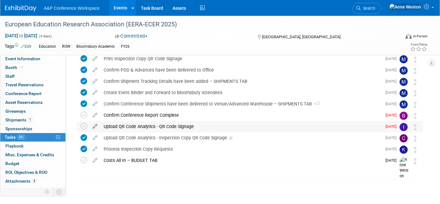
click at [95, 123] on icon at bounding box center [95, 125] width 11 height 8
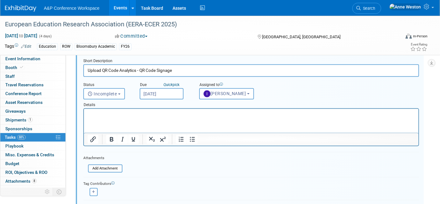
scroll to position [342, 0]
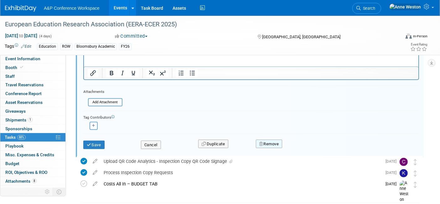
click at [269, 140] on button "Remove" at bounding box center [269, 143] width 27 height 9
click at [295, 146] on link "Yes" at bounding box center [304, 149] width 18 height 10
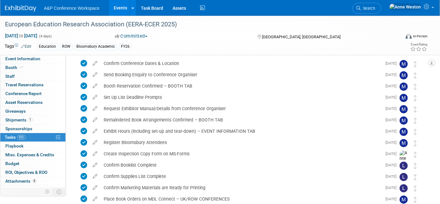
scroll to position [0, 0]
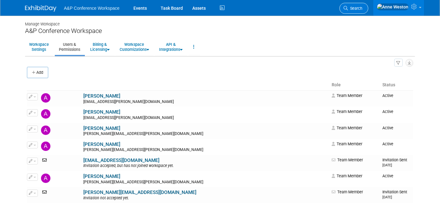
click at [362, 6] on span "Search" at bounding box center [355, 8] width 14 height 5
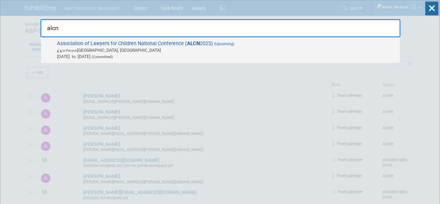
type input "alcn"
click at [91, 50] on span "In-Person Manchester, United Kingdom" at bounding box center [227, 50] width 340 height 6
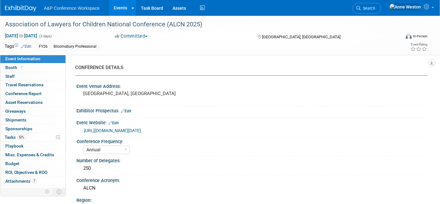
select select "Annual"
select select "Level 2"
select select "In-Person Booth"
select select "Law"
select select "Bloomsbury Professional"
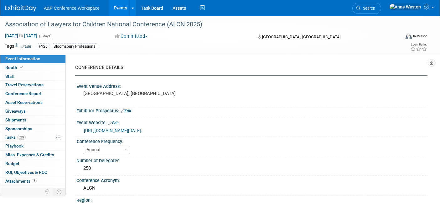
select select "[PERSON_NAME]"
select select "Networking/Commissioning"
click at [35, 135] on link "52% Tasks 52%" at bounding box center [32, 137] width 65 height 8
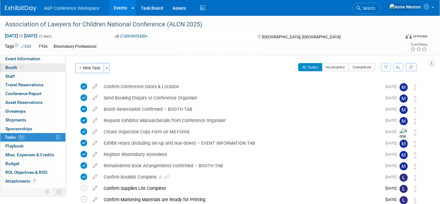
click at [13, 64] on link "Booth" at bounding box center [32, 67] width 65 height 8
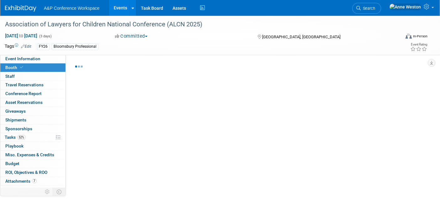
select select "[PERSON_NAME]"
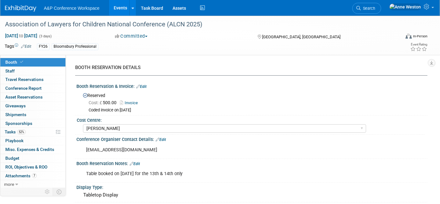
click at [375, 7] on span "Search" at bounding box center [368, 8] width 14 height 5
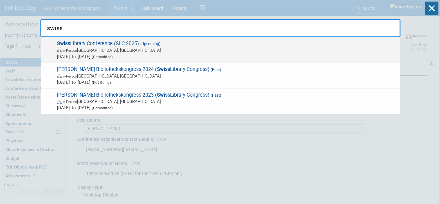
type input "swiss"
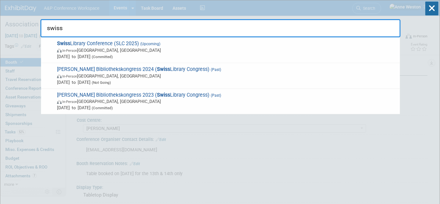
click at [71, 48] on span "In-Person Bern, Switzerland" at bounding box center [227, 50] width 340 height 6
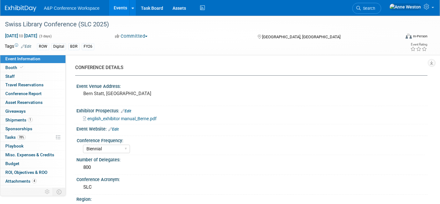
select select "Biennial"
select select "Level 2"
select select "In-Person Booth"
select select "Libraries"
select select "Bloomsbury Digital Resources"
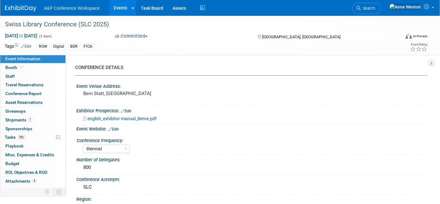
select select "[PERSON_NAME]"
select select "BDR Product Awareness and Trial Generation​"
click at [22, 116] on link "1 Shipments 1" at bounding box center [32, 120] width 65 height 8
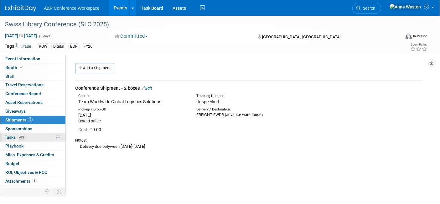
click at [19, 139] on span "Tasks 78%" at bounding box center [15, 136] width 21 height 5
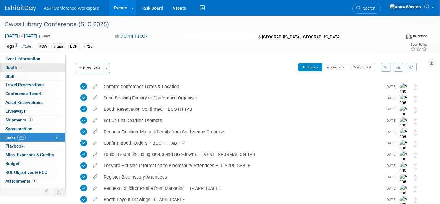
click at [22, 70] on span "Booth" at bounding box center [14, 67] width 19 height 5
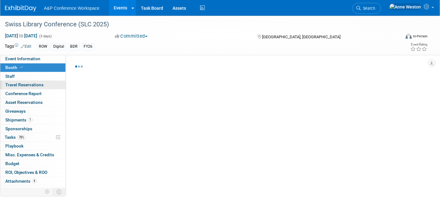
select select "DIGI"
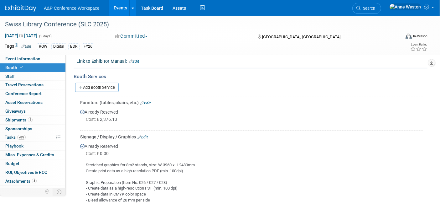
scroll to position [243, 0]
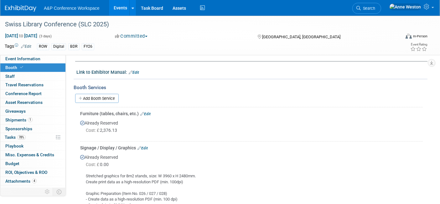
click at [147, 111] on link "Edit" at bounding box center [145, 113] width 10 height 4
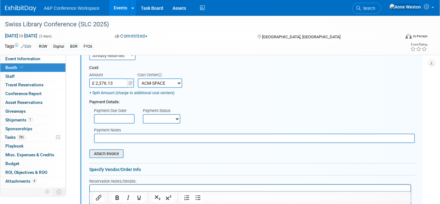
scroll to position [346, 0]
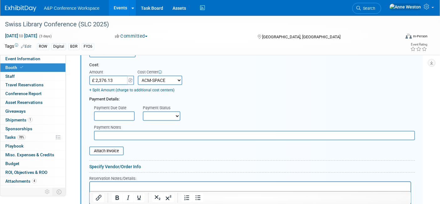
click at [96, 188] on p "Rich Text Area. Press ALT-0 for help." at bounding box center [250, 187] width 314 height 6
click at [123, 88] on link "+ Split Amount (charge to additional cost centers)" at bounding box center [131, 90] width 85 height 4
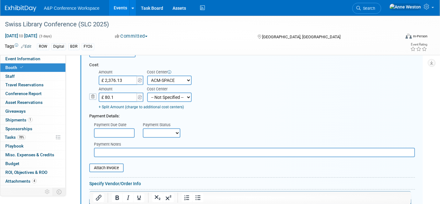
type input "£ 80.10"
click at [158, 92] on select "-- Not Specified -- ACE-ENTOTH ACE-HOTEL ACE-TRAVEL ACM-ADVERT ACM-ENTOTH ACM-F…" at bounding box center [169, 96] width 44 height 9
select select "18966355"
click at [147, 92] on select "-- Not Specified -- ACE-ENTOTH ACE-HOTEL ACE-TRAVEL ACM-ADVERT ACM-ENTOTH ACM-F…" at bounding box center [169, 96] width 44 height 9
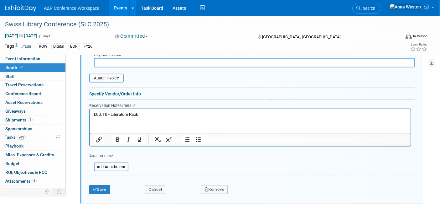
scroll to position [451, 0]
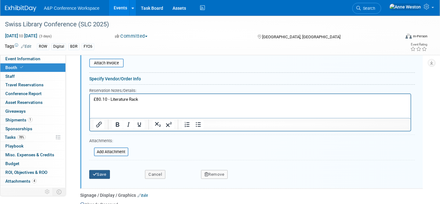
click at [96, 170] on button "Save" at bounding box center [99, 174] width 21 height 9
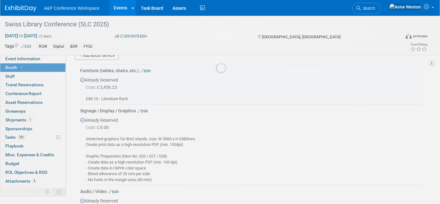
scroll to position [277, 0]
